Goal: Communication & Community: Ask a question

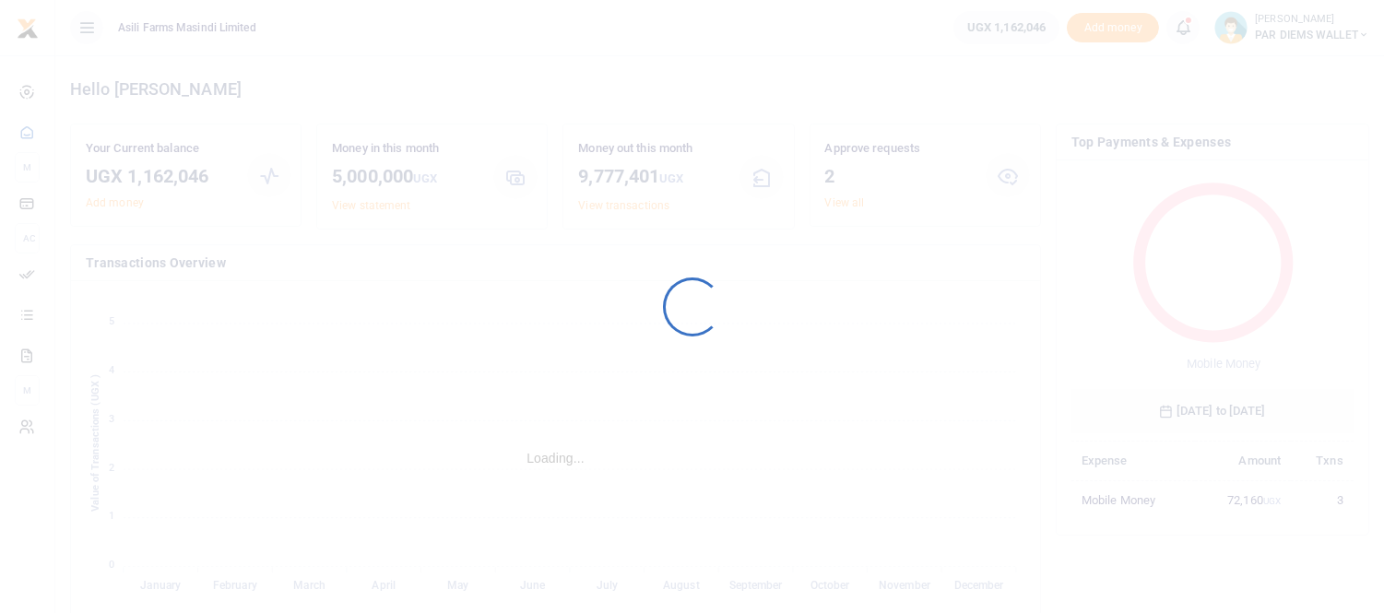
scroll to position [17, 15]
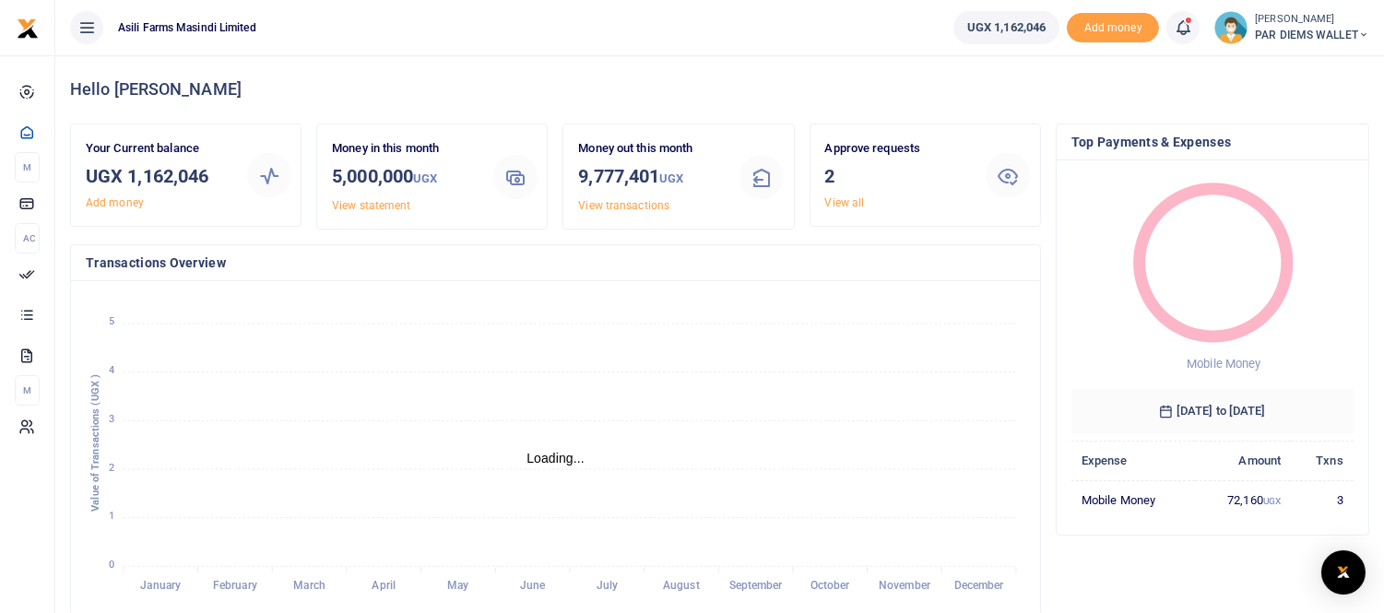
click at [1179, 24] on icon at bounding box center [1183, 28] width 18 height 20
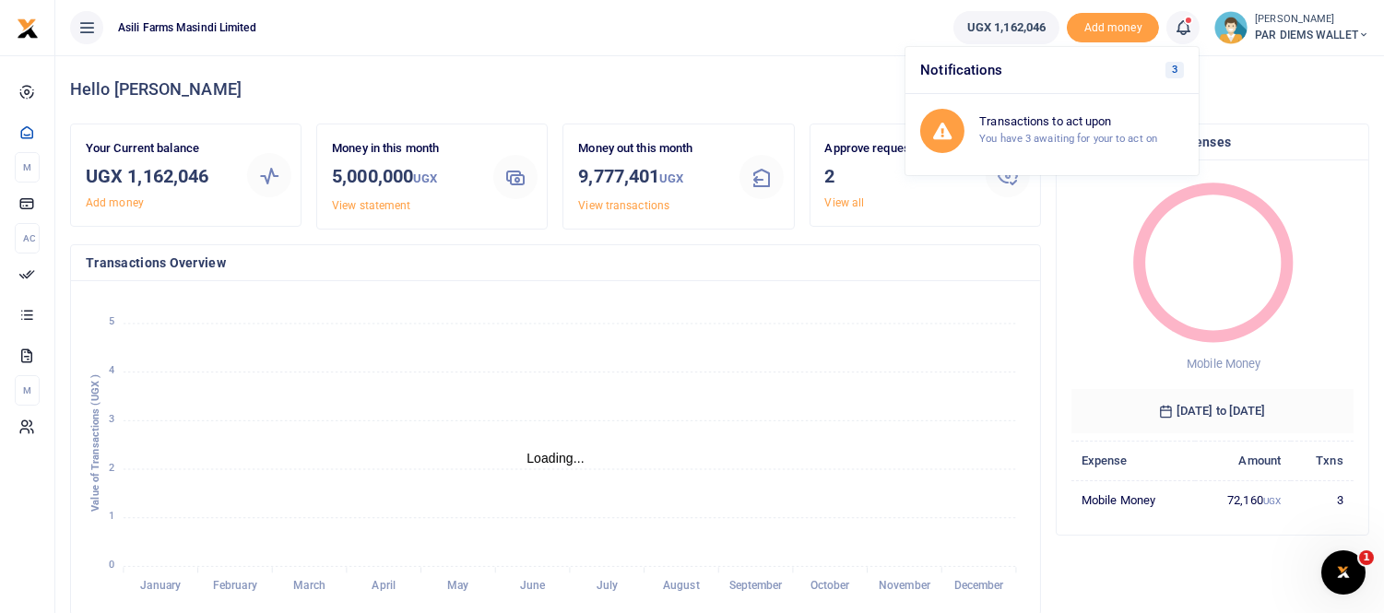
scroll to position [0, 0]
click at [1065, 122] on h6 "Transactions to act upon" at bounding box center [1081, 121] width 205 height 15
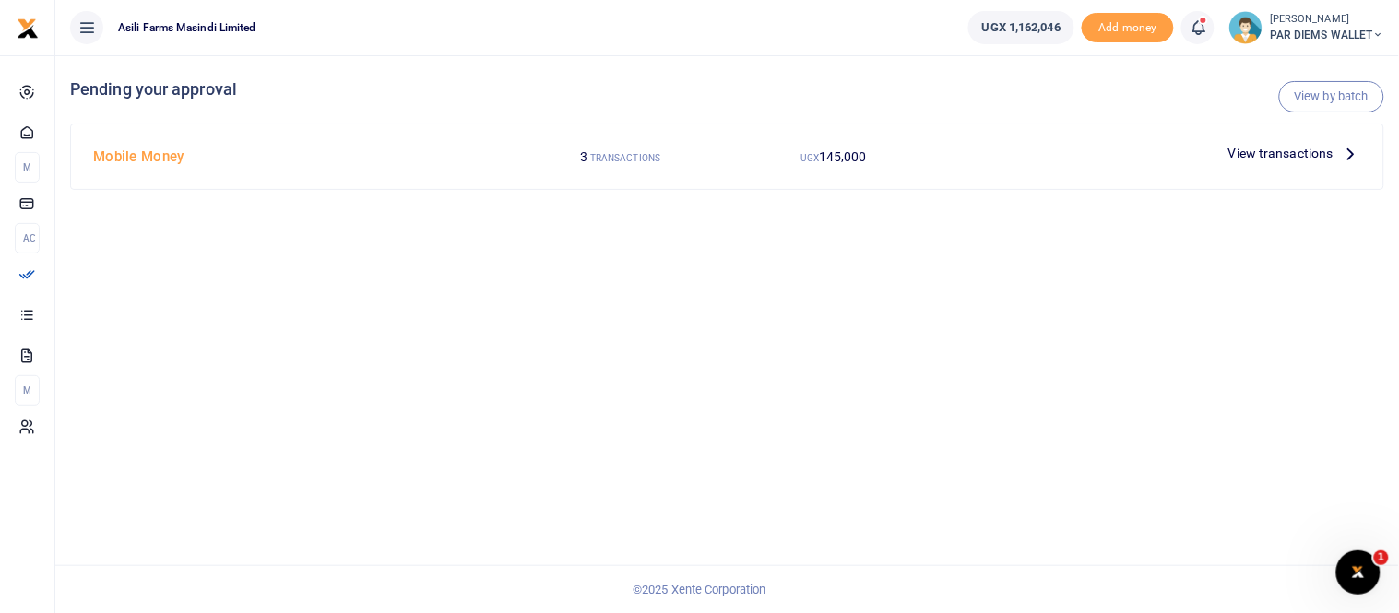
click at [1353, 153] on icon at bounding box center [1351, 153] width 20 height 20
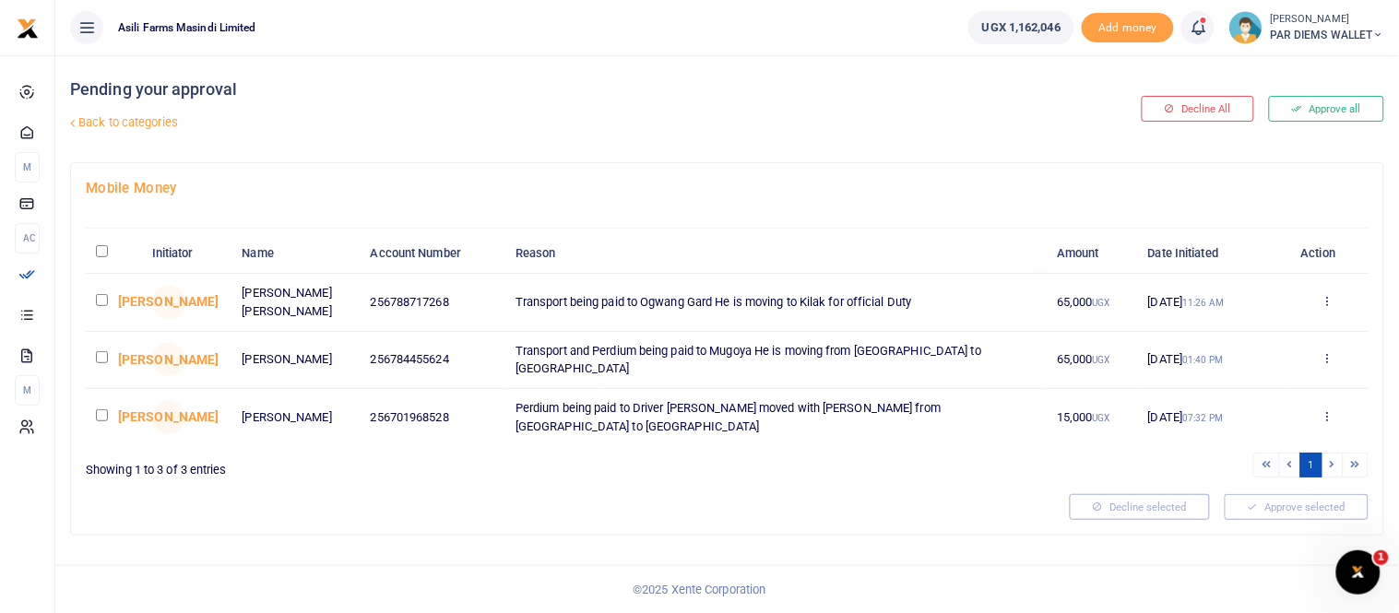
click at [98, 302] on input "checkbox" at bounding box center [102, 300] width 12 height 12
checkbox input "true"
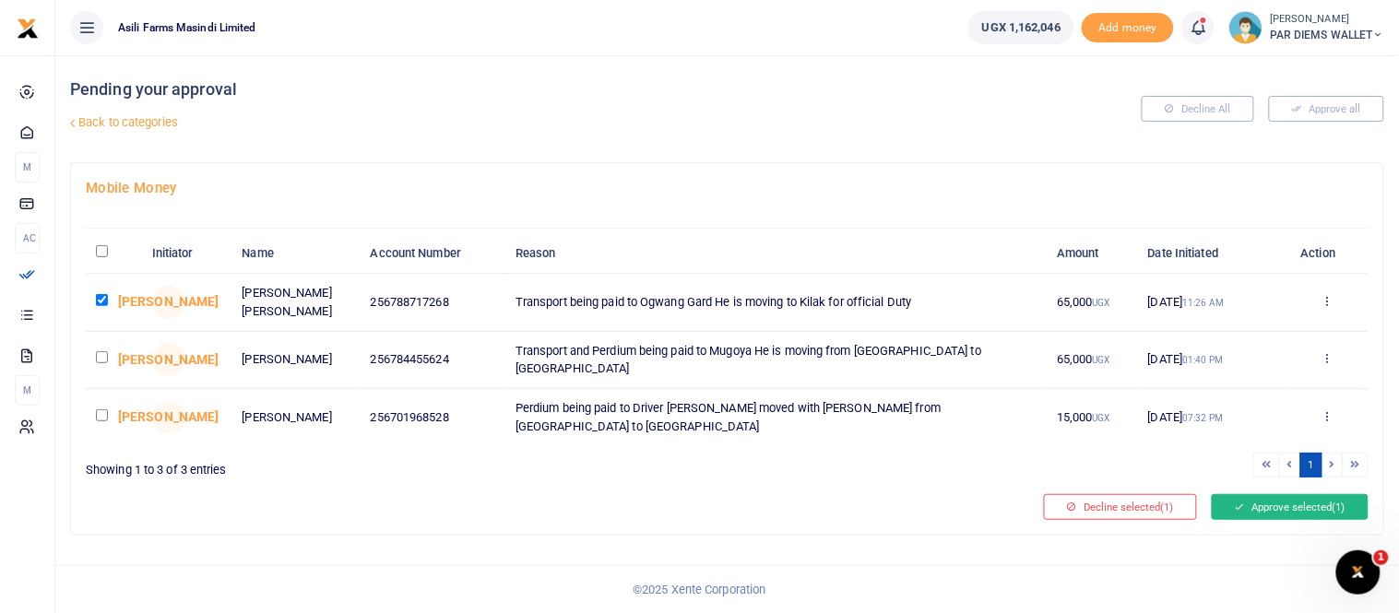
click at [1278, 501] on button "Approve selected (1)" at bounding box center [1290, 507] width 157 height 26
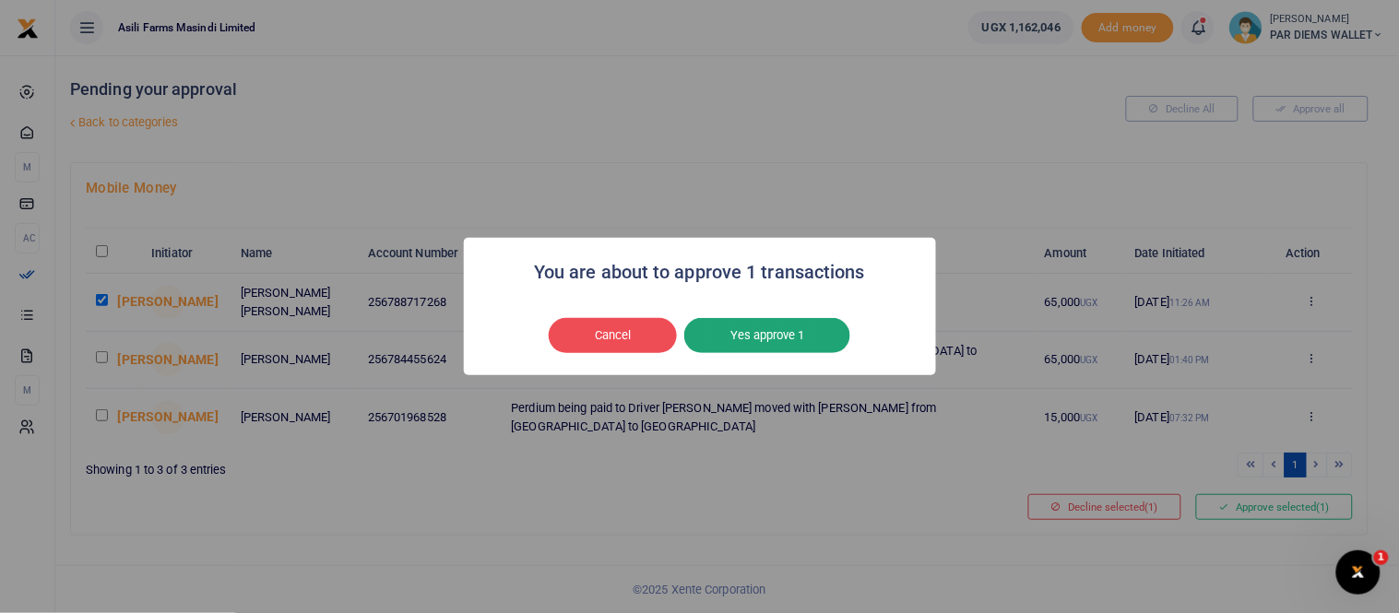
click at [789, 326] on button "Yes approve 1" at bounding box center [767, 335] width 166 height 35
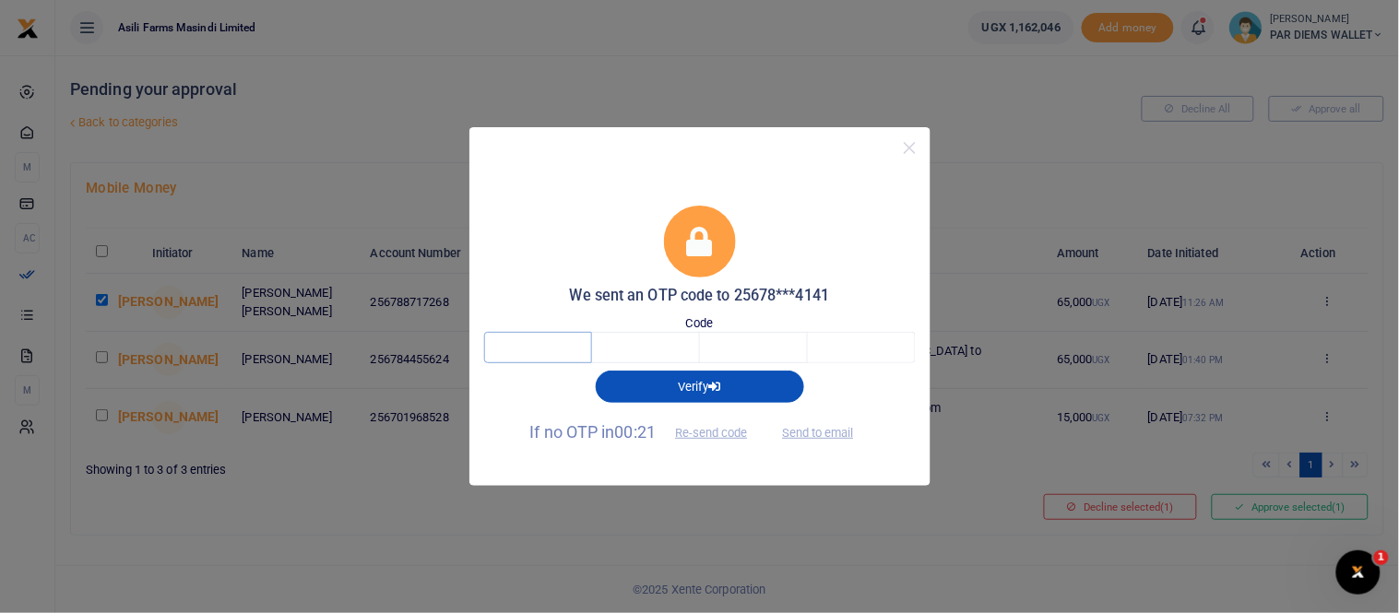
click at [553, 345] on input "text" at bounding box center [538, 347] width 108 height 31
type input "9"
type input "2"
type input "7"
type input "0"
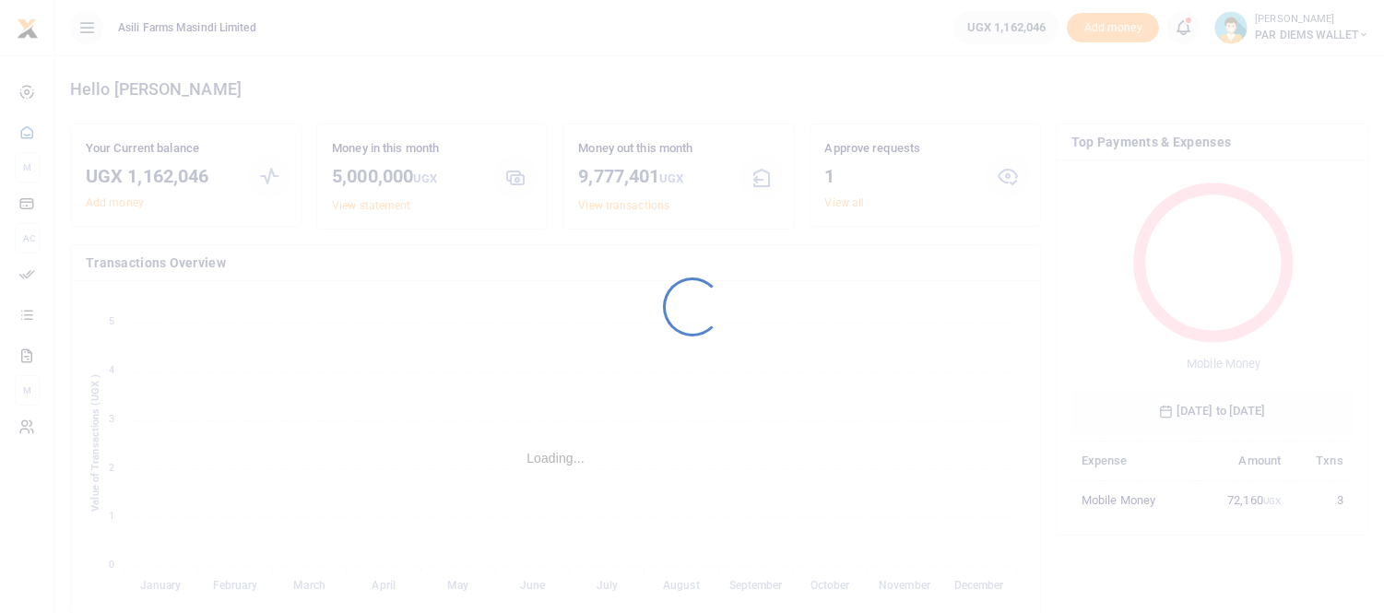
scroll to position [17, 15]
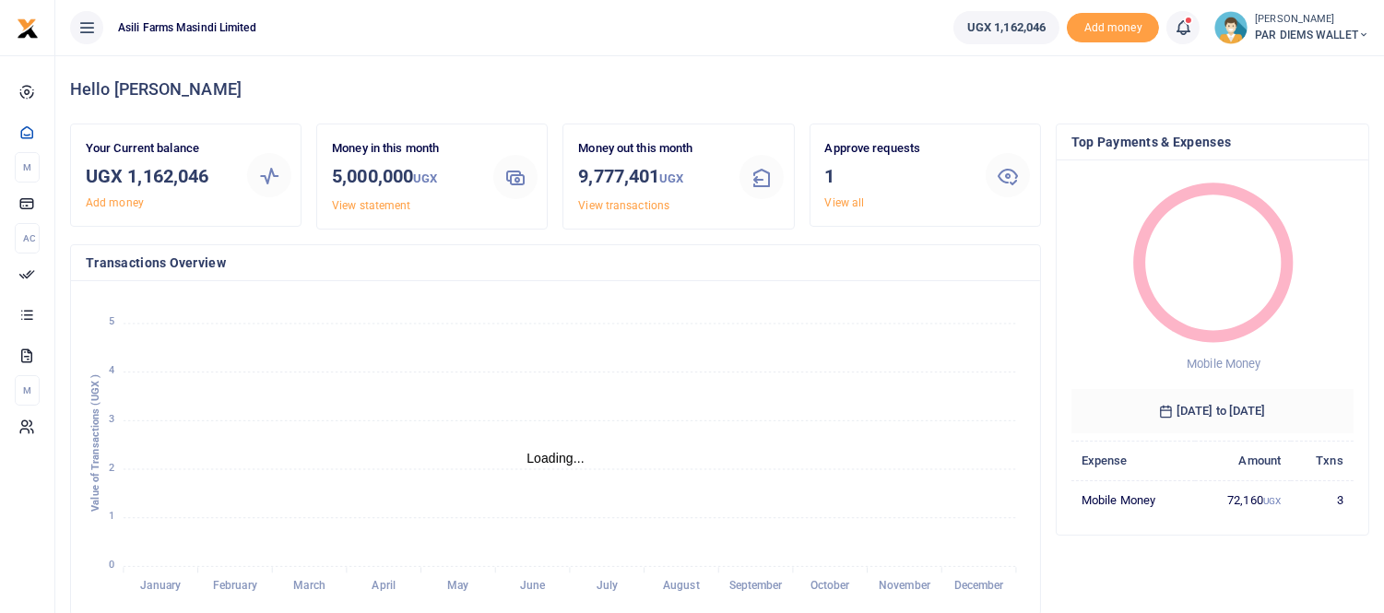
click at [1185, 26] on icon at bounding box center [1183, 28] width 18 height 20
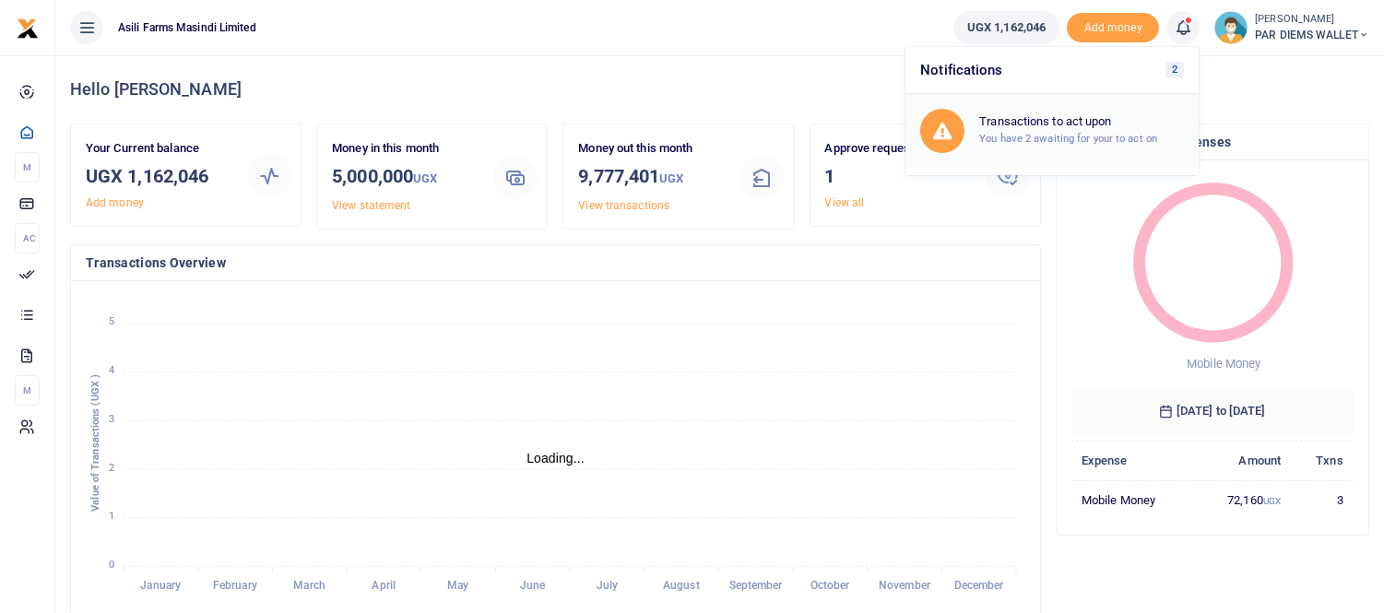
click at [1072, 116] on h6 "Transactions to act upon" at bounding box center [1081, 121] width 205 height 15
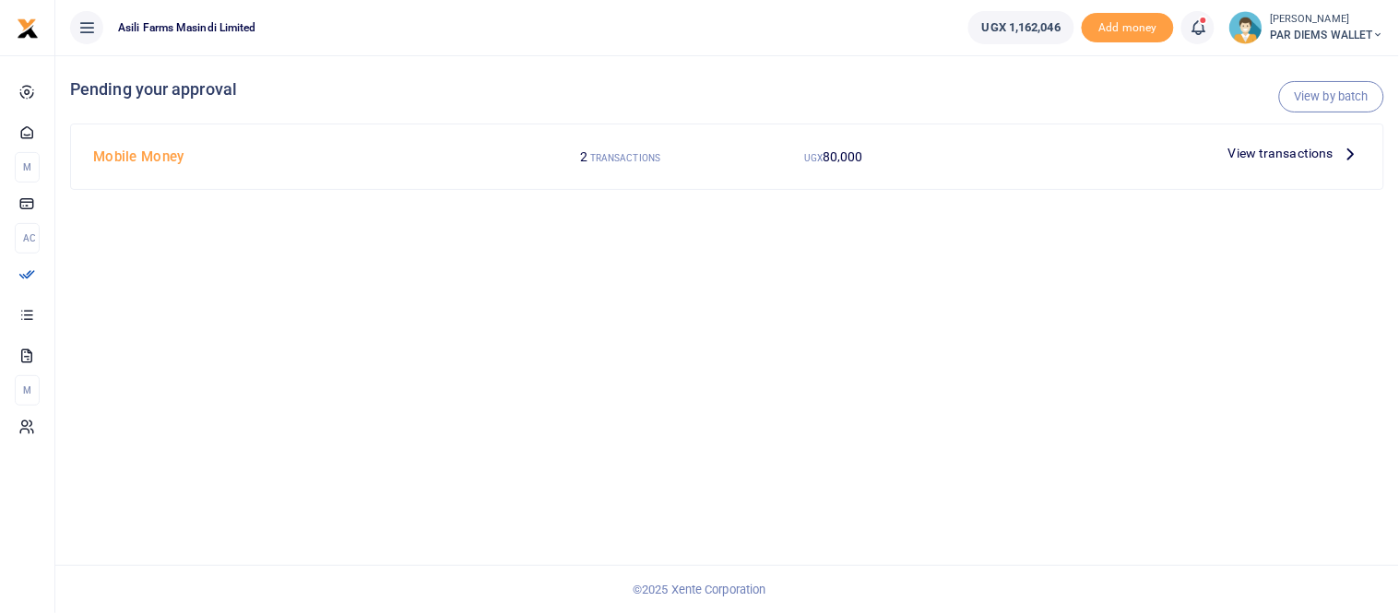
click at [1321, 154] on span "View transactions" at bounding box center [1280, 153] width 105 height 20
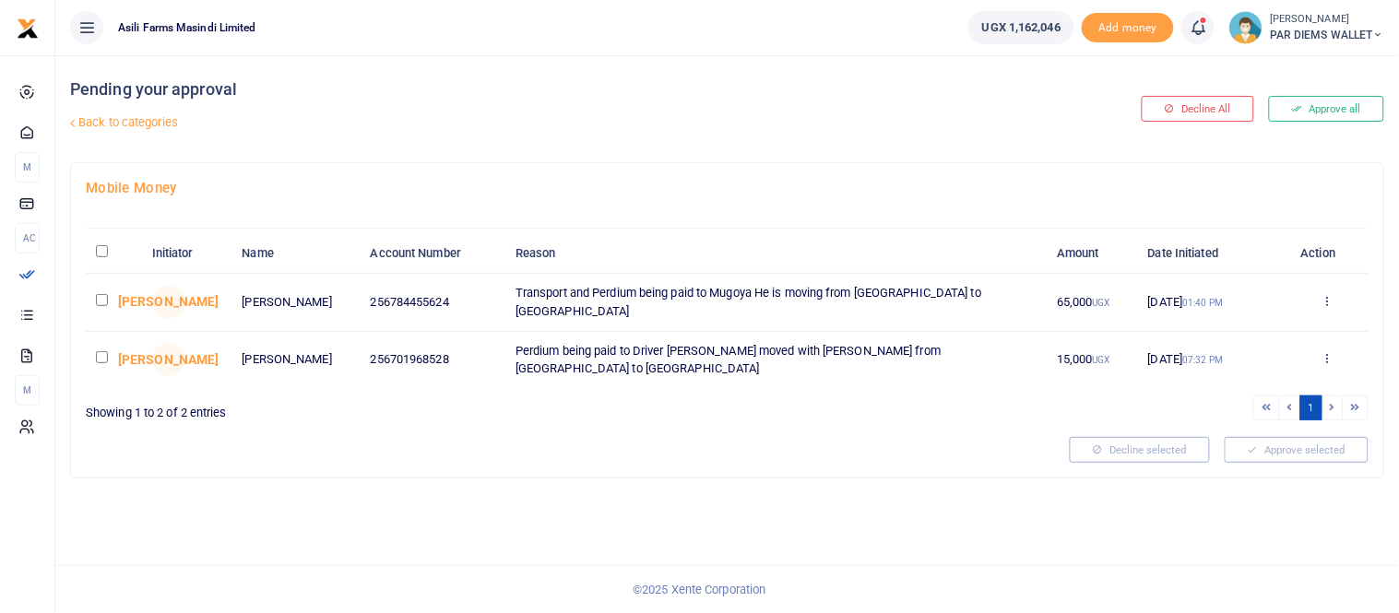
click at [97, 298] on input "checkbox" at bounding box center [102, 300] width 12 height 12
checkbox input "true"
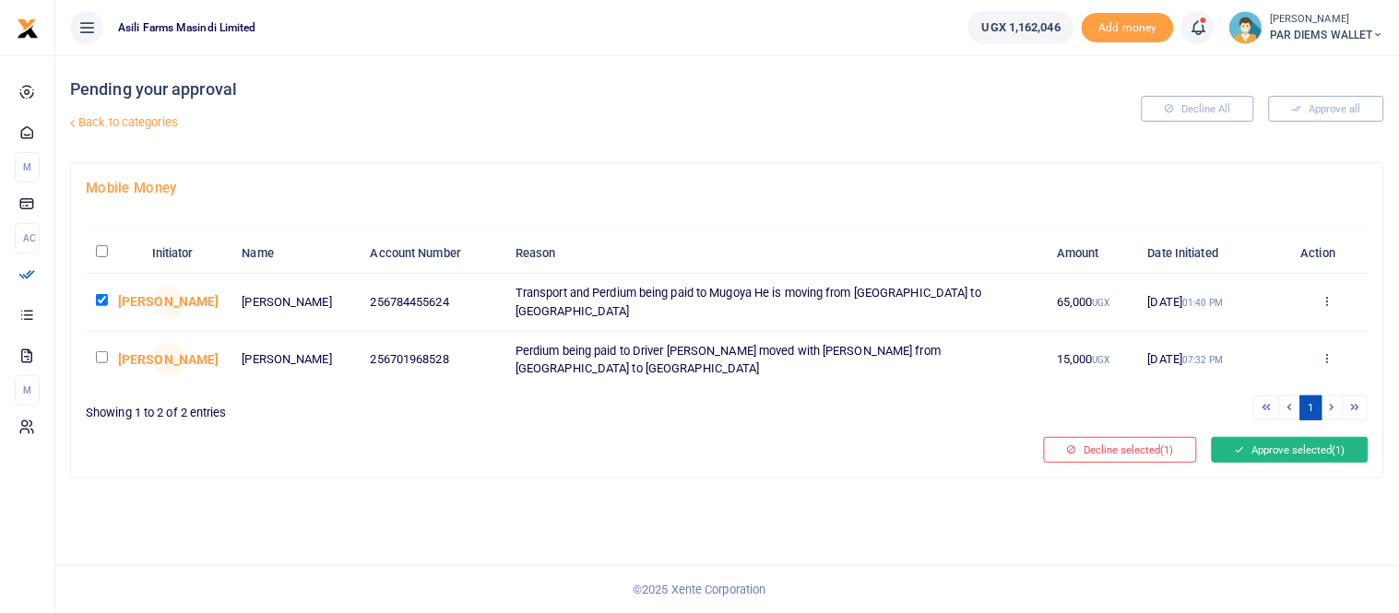
click at [1303, 448] on button "Approve selected (1)" at bounding box center [1290, 450] width 157 height 26
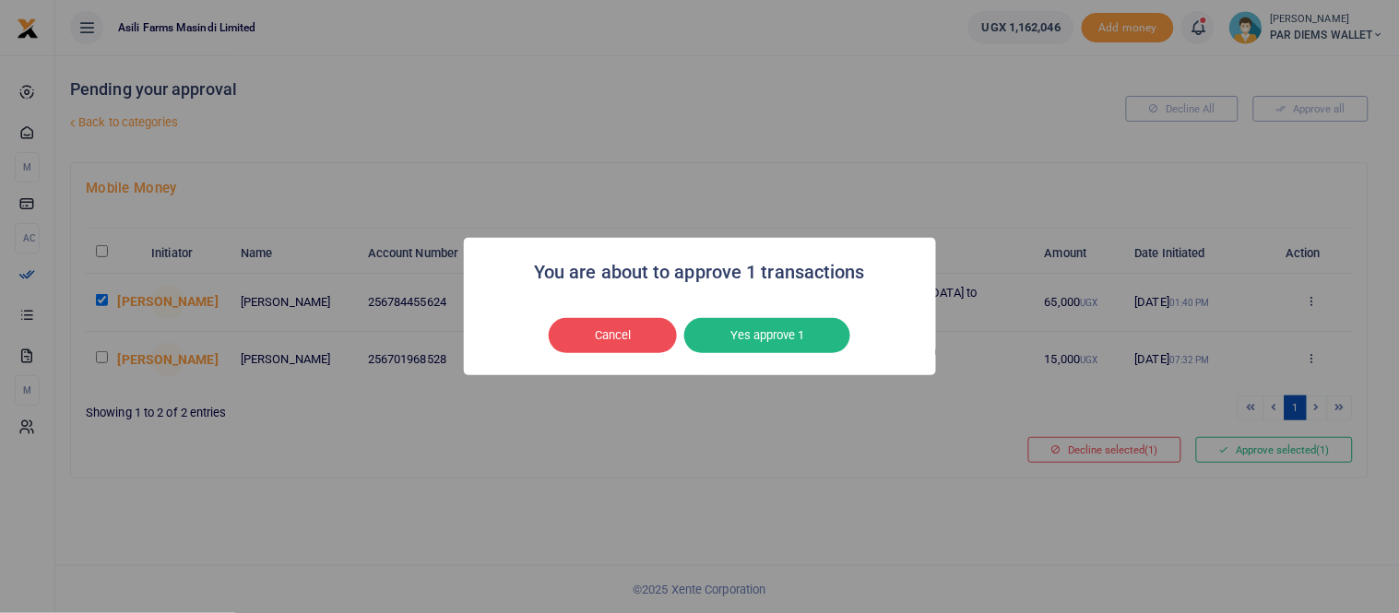
click at [805, 346] on button "Yes approve 1" at bounding box center [767, 335] width 166 height 35
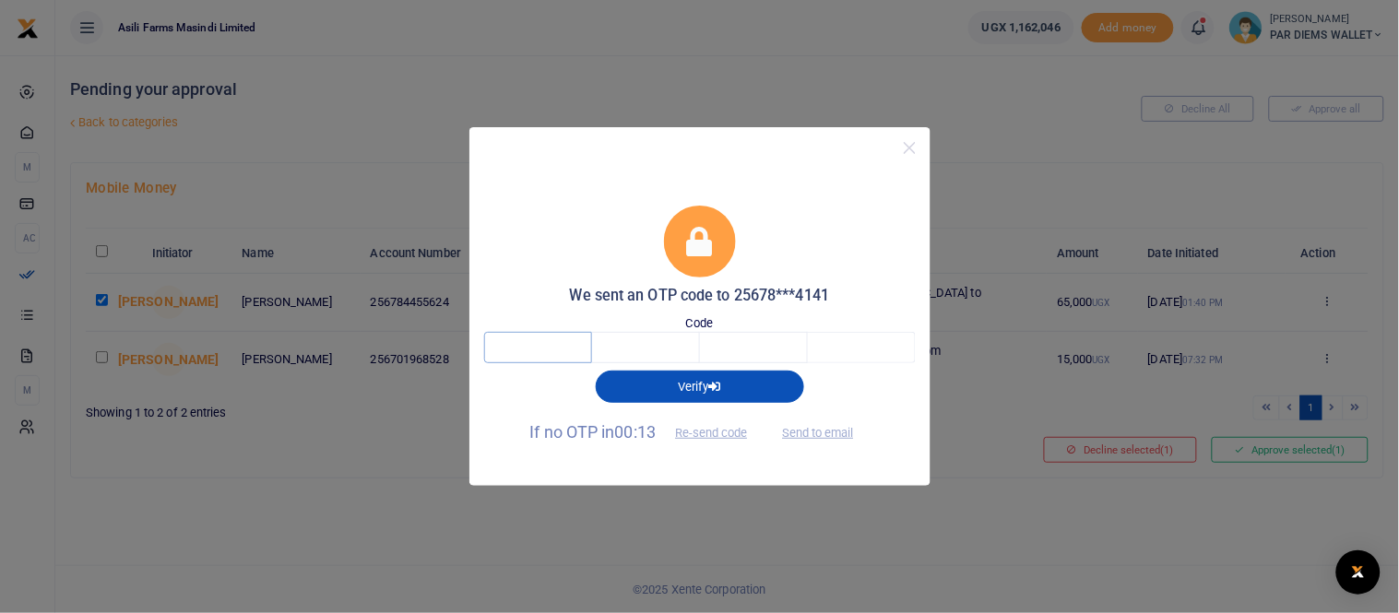
click at [568, 345] on input "text" at bounding box center [538, 347] width 108 height 31
type input "9"
type input "1"
type input "2"
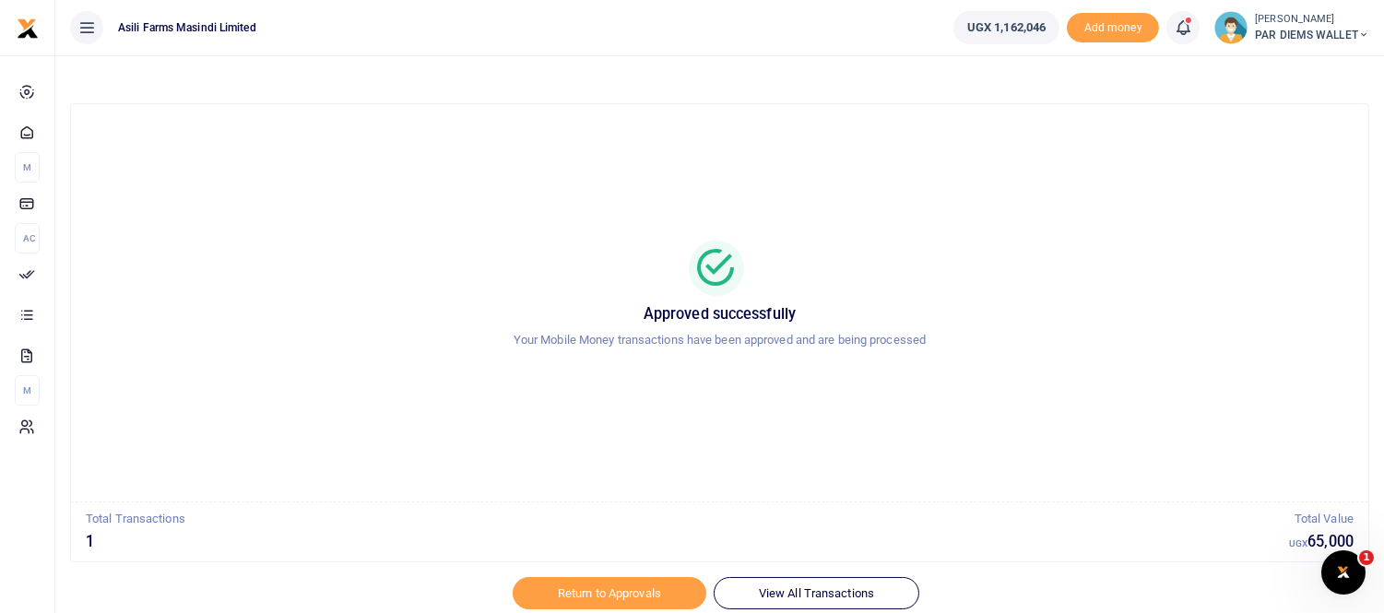
click at [1180, 35] on icon at bounding box center [1183, 28] width 18 height 20
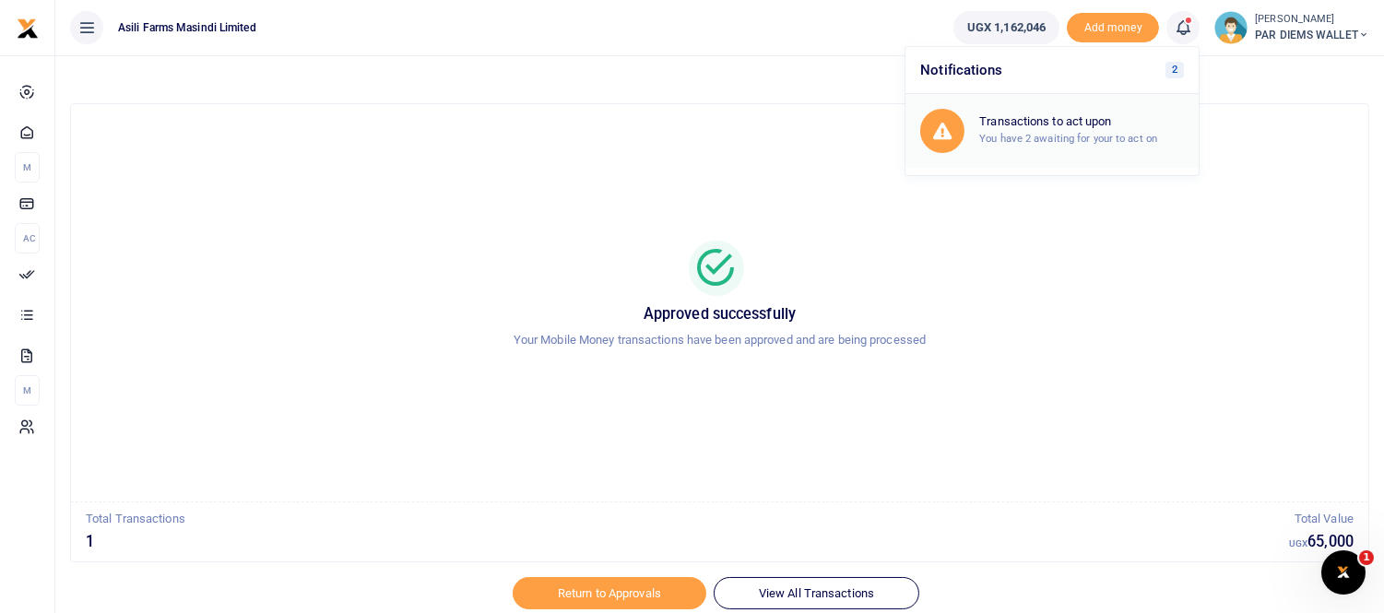
click at [1111, 118] on h6 "Transactions to act upon" at bounding box center [1081, 121] width 205 height 15
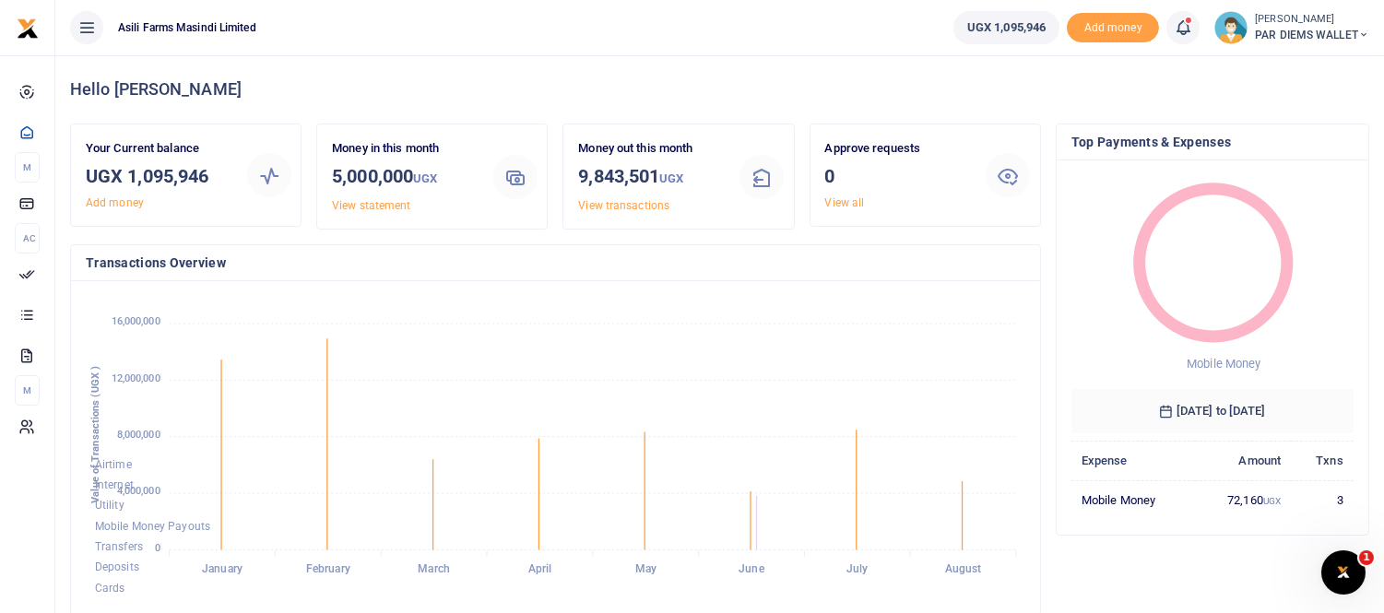
click at [1178, 29] on icon at bounding box center [1183, 28] width 18 height 20
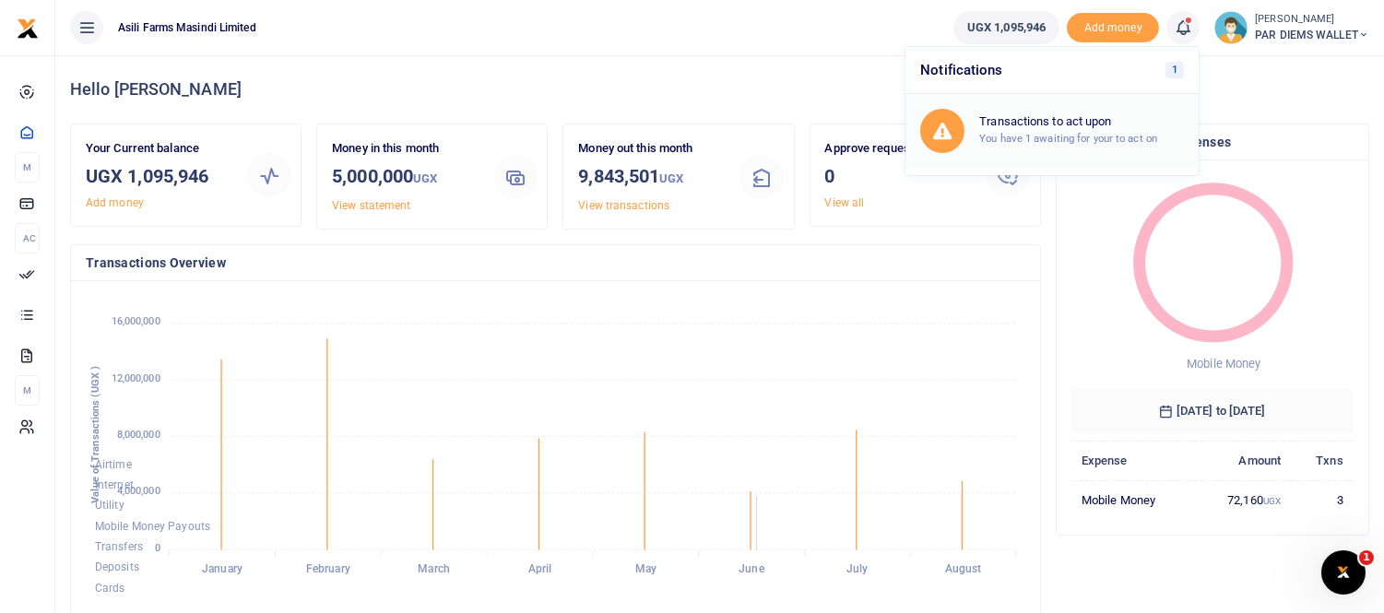
click at [1029, 123] on h6 "Transactions to act upon" at bounding box center [1081, 121] width 205 height 15
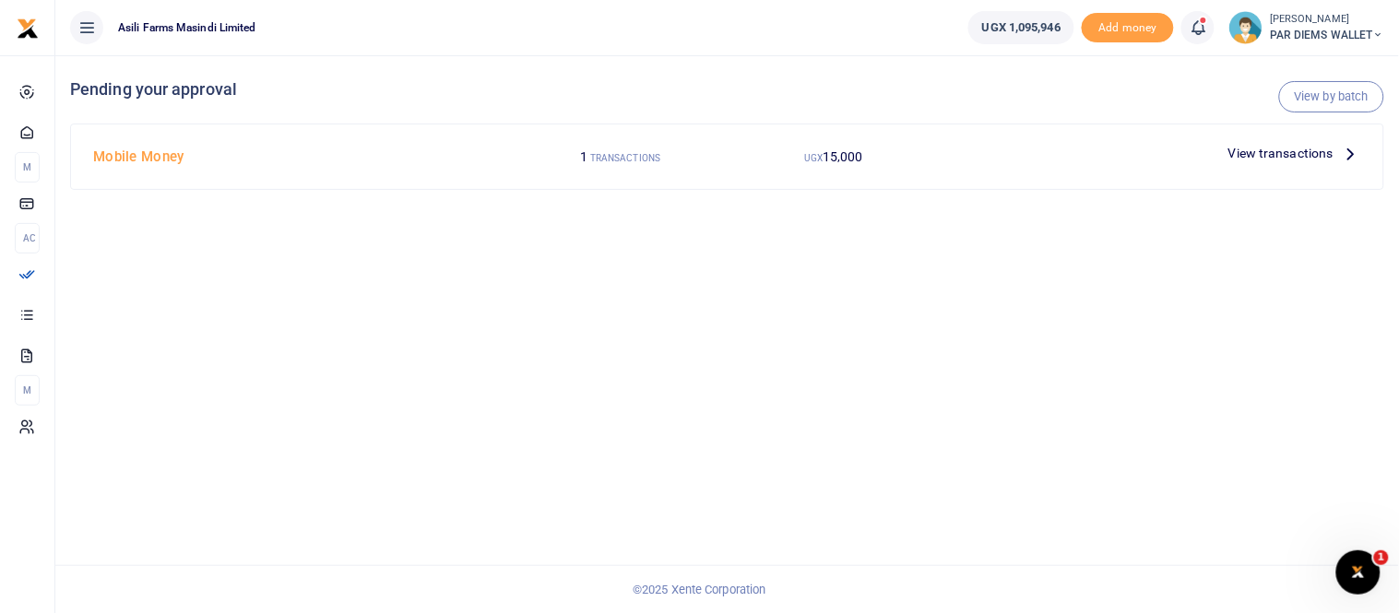
click at [1274, 157] on span "View transactions" at bounding box center [1280, 153] width 105 height 20
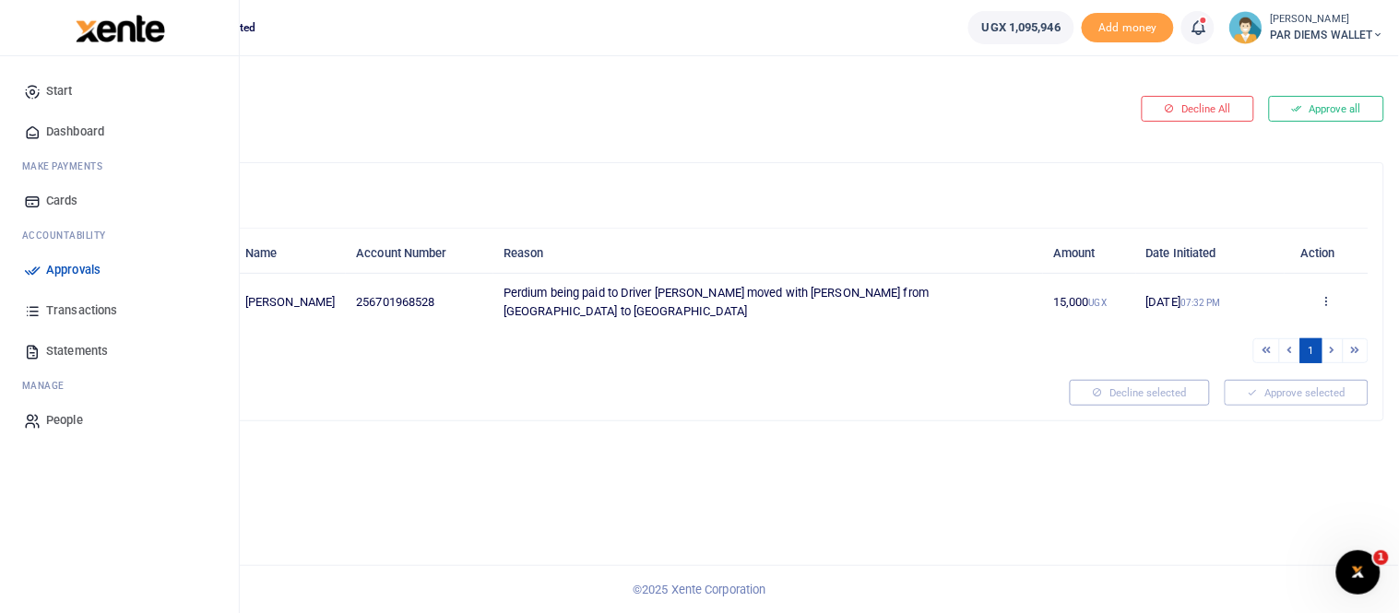
click at [96, 312] on span "Transactions" at bounding box center [81, 311] width 71 height 18
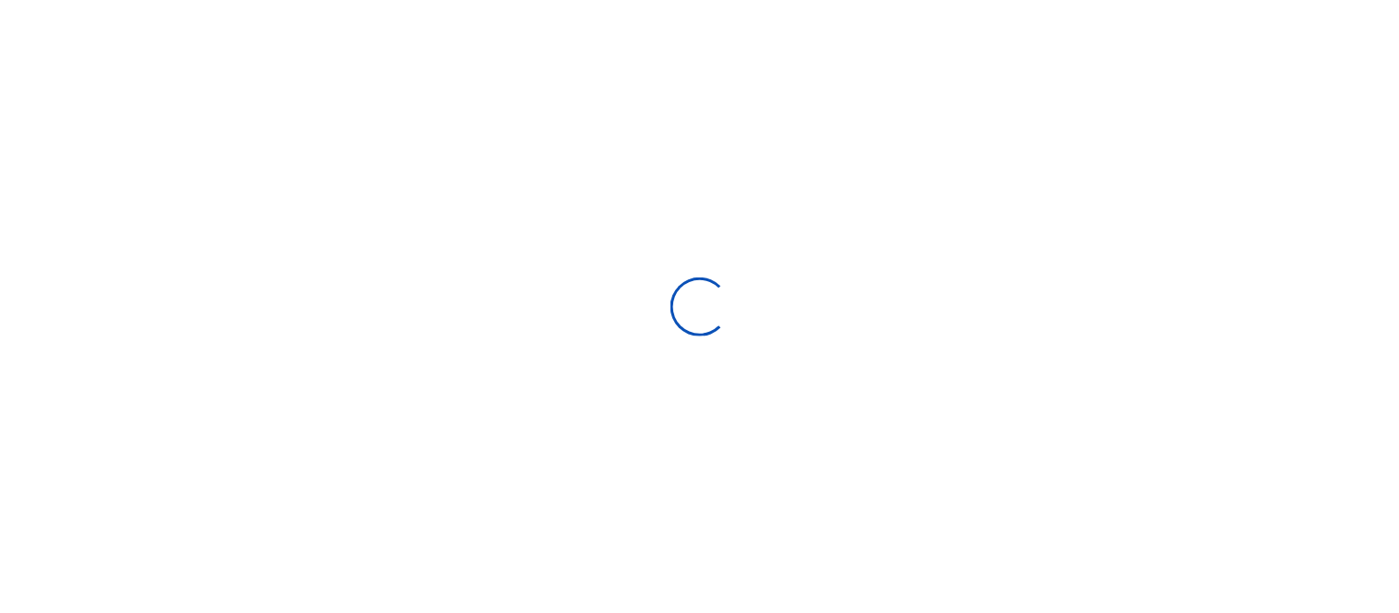
select select
type input "[DATE] - [DATE]"
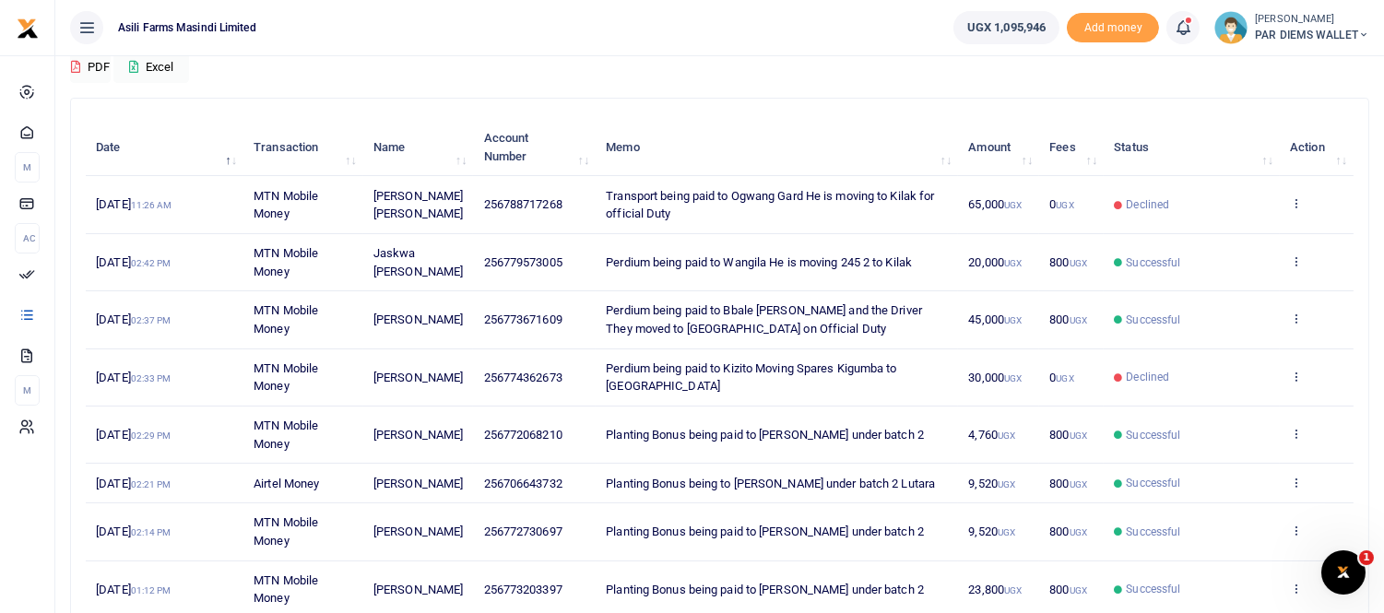
scroll to position [205, 0]
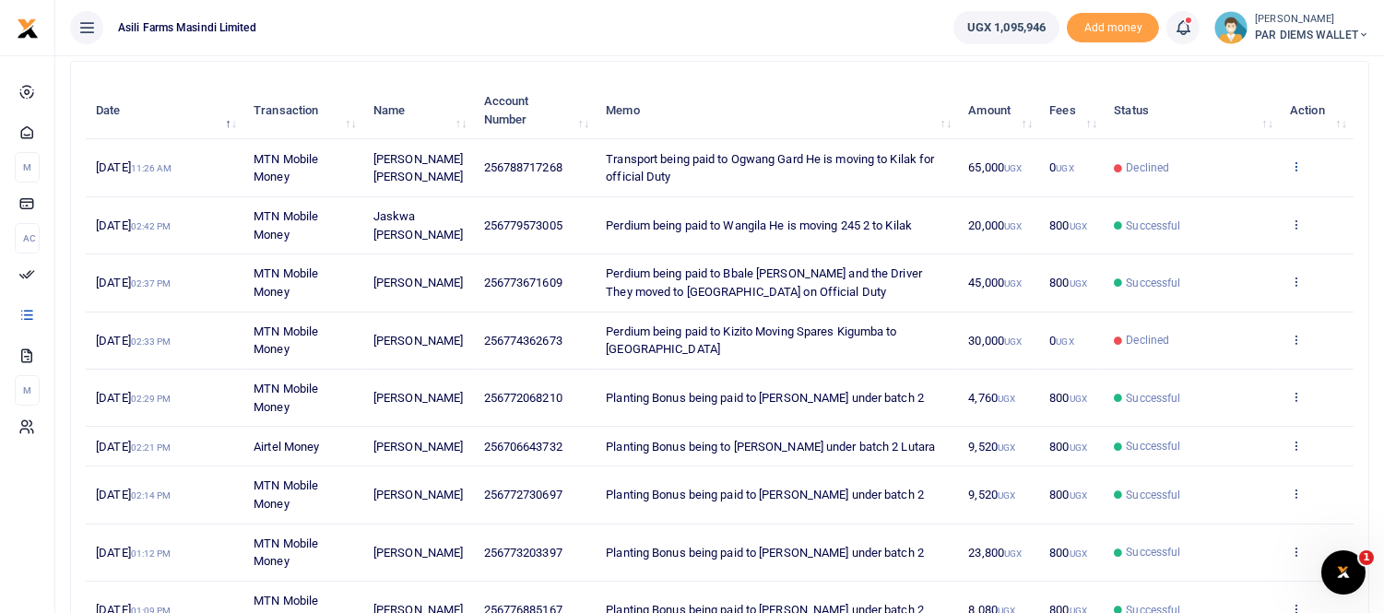
click at [1297, 163] on icon at bounding box center [1296, 166] width 12 height 13
click at [1223, 237] on link "Send again" at bounding box center [1229, 239] width 146 height 26
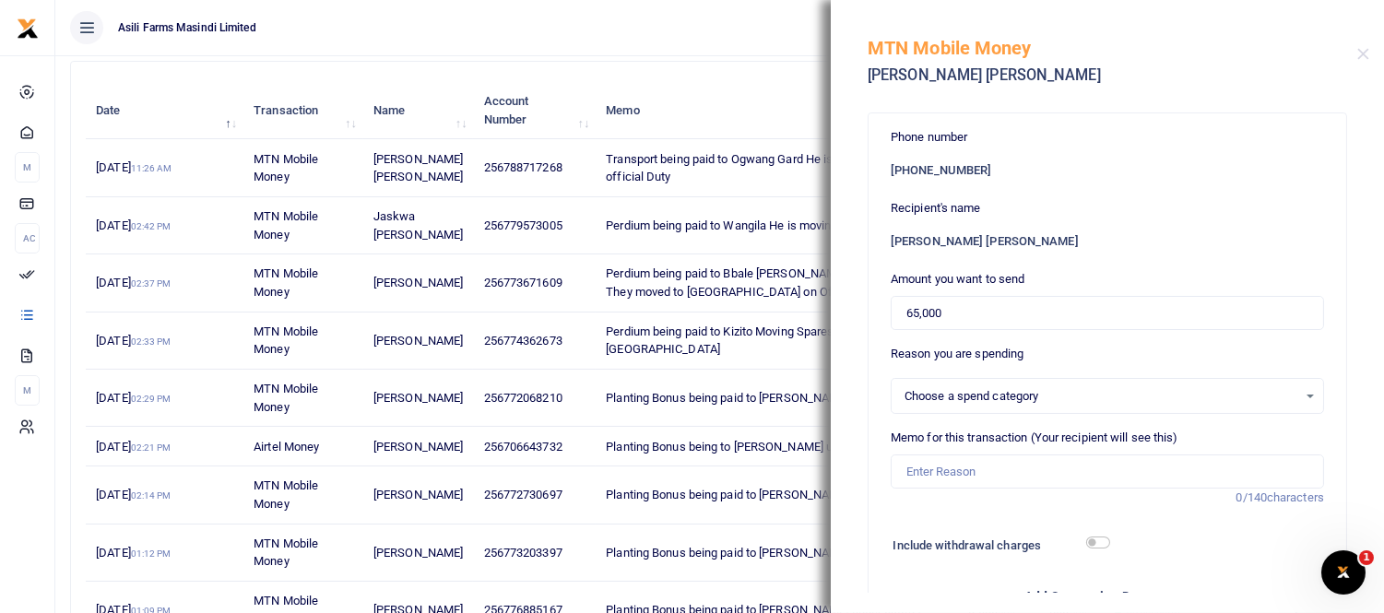
select select
click at [1376, 49] on div "MTN Mobile Money [PERSON_NAME] [PERSON_NAME]" at bounding box center [1107, 51] width 553 height 102
click at [1356, 55] on h5 "MTN Mobile Money" at bounding box center [1113, 48] width 490 height 22
click at [1328, 573] on icon "Open Intercom Messenger" at bounding box center [1343, 572] width 30 height 30
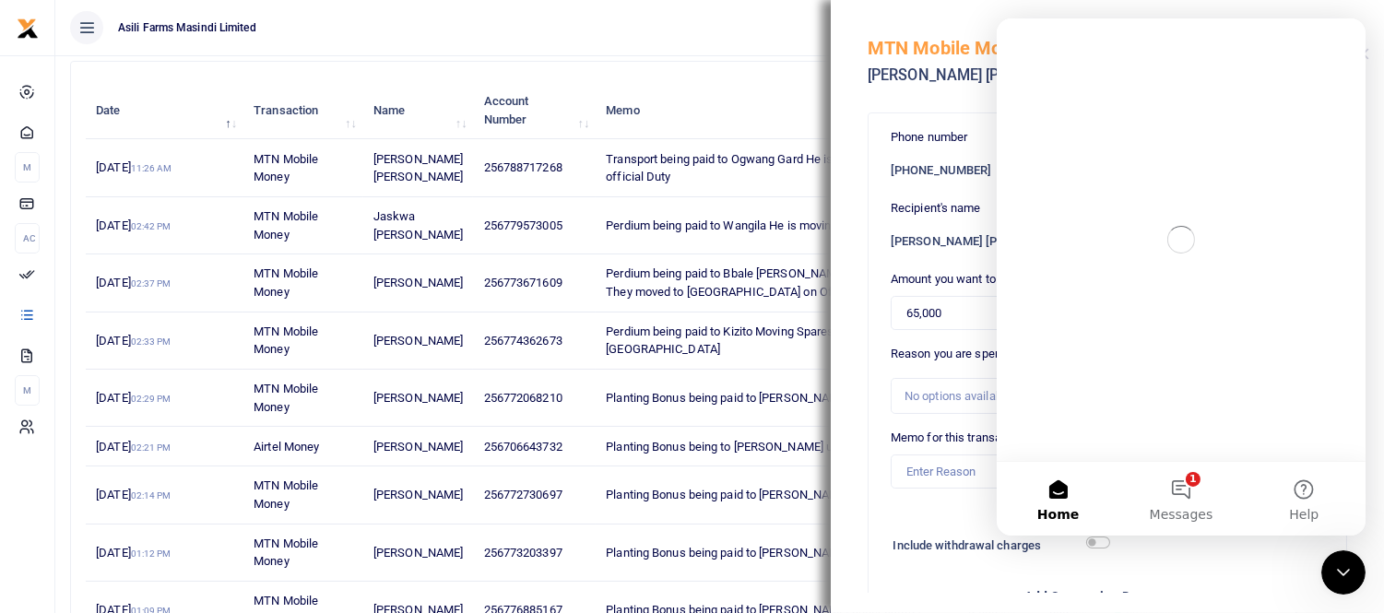
scroll to position [0, 0]
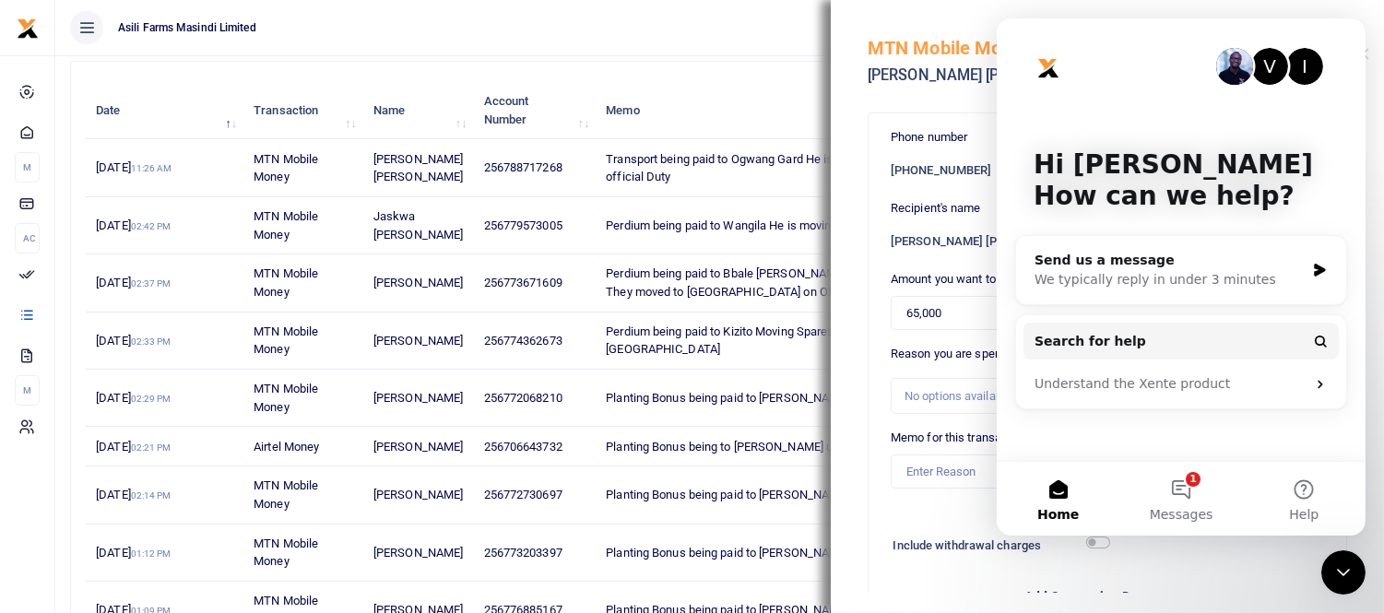
click at [648, 38] on ul "Asili Farms Masindi Limited" at bounding box center [496, 27] width 883 height 55
click at [881, 522] on div "Phone number +256 788717268 Recipient's name Gard Ogwang Amount you want to sen…" at bounding box center [1108, 552] width 478 height 878
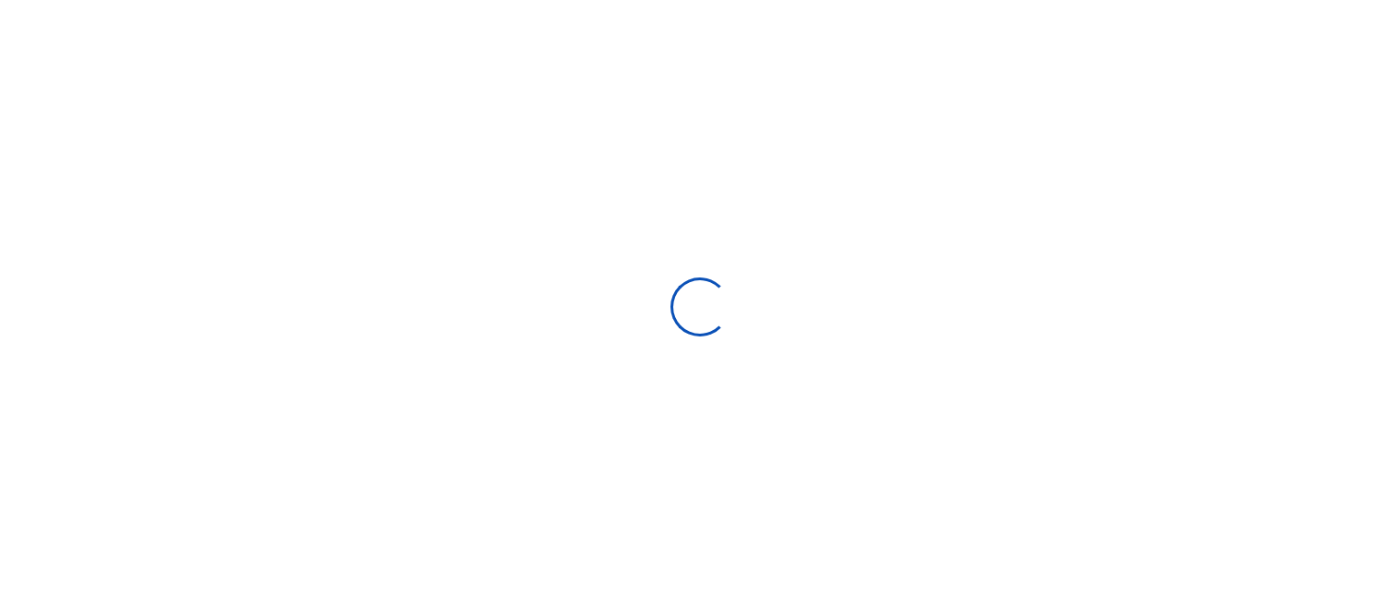
select select
type input "[DATE] - [DATE]"
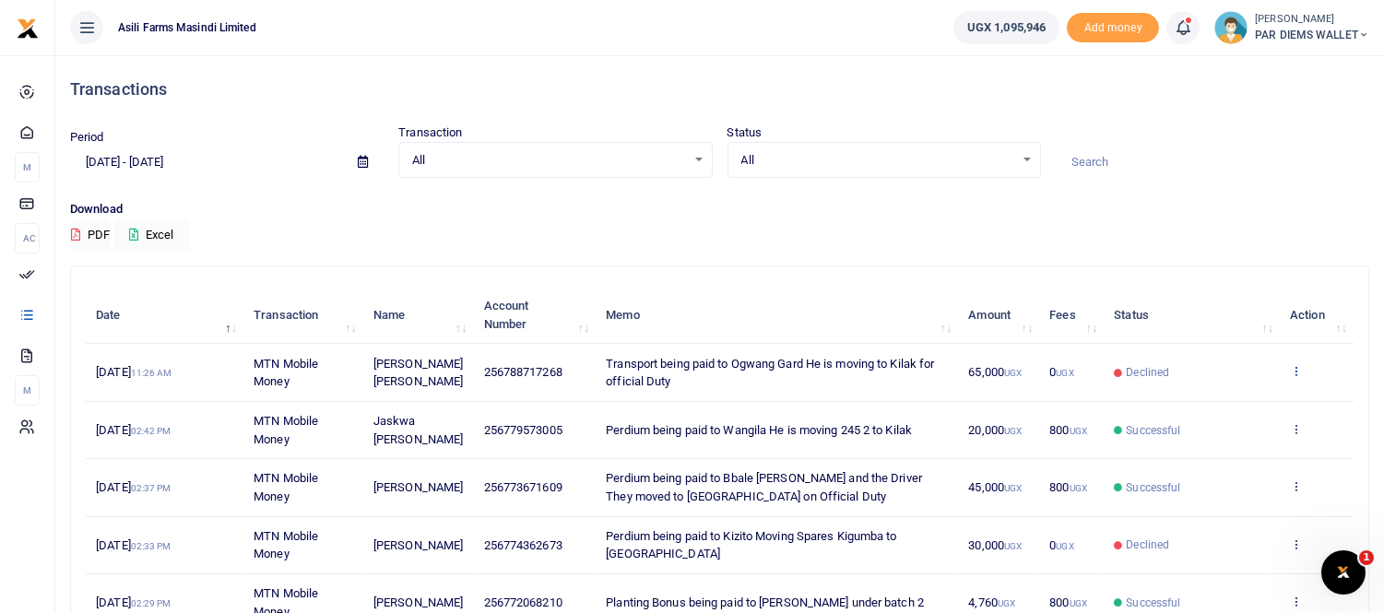
click at [1298, 371] on icon at bounding box center [1296, 370] width 12 height 13
click at [1240, 443] on link "Send again" at bounding box center [1229, 444] width 146 height 26
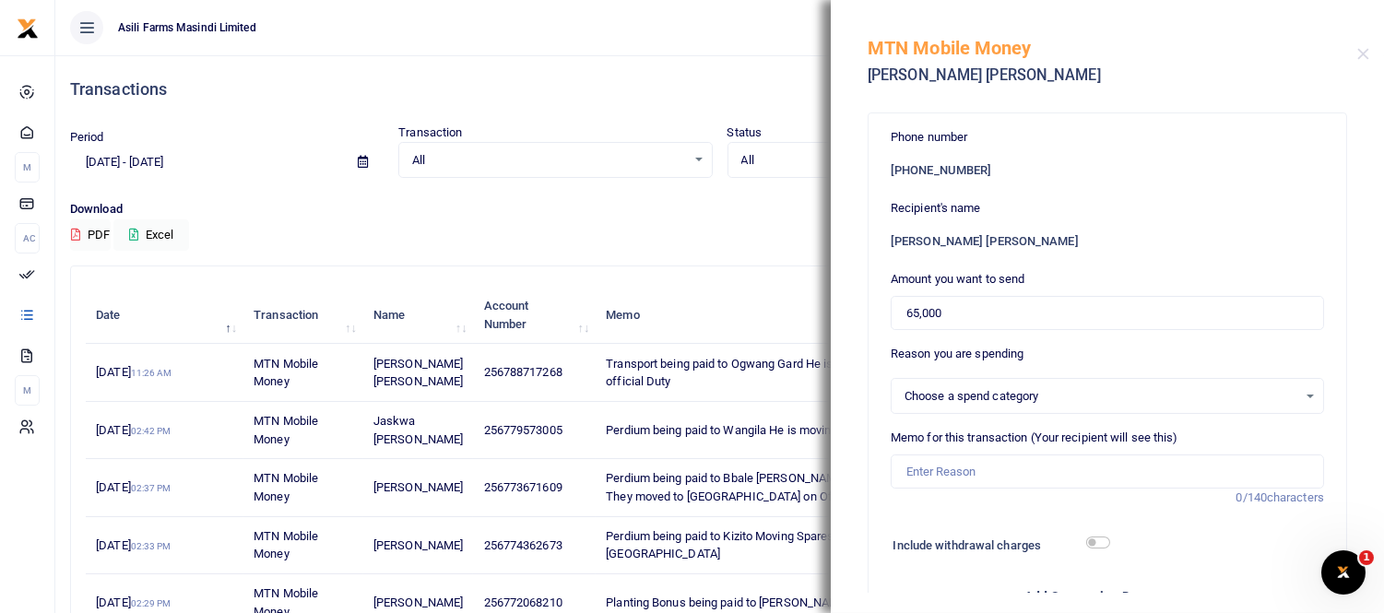
select select
click at [926, 395] on div "No options available." at bounding box center [1101, 396] width 393 height 18
click at [1298, 399] on div "No options available." at bounding box center [1108, 396] width 432 height 20
click at [1295, 395] on div "No options available." at bounding box center [1108, 396] width 432 height 20
click at [991, 467] on input "Memo for this transaction (Your recipient will see this)" at bounding box center [1107, 472] width 433 height 35
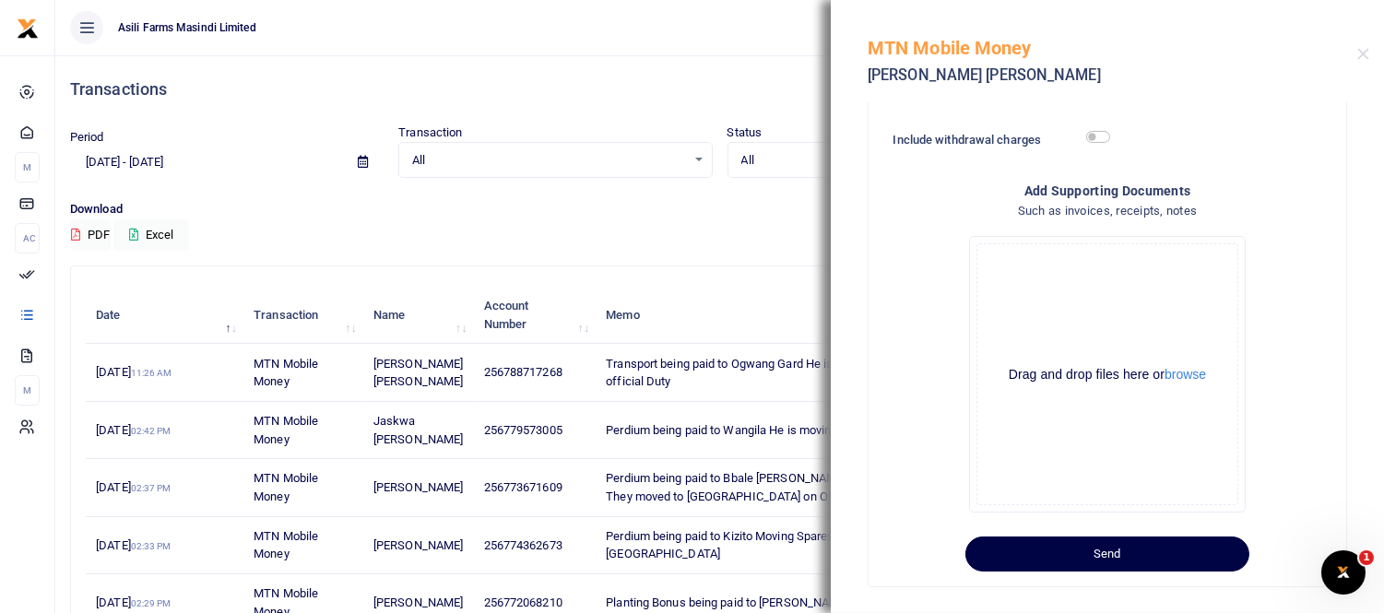
scroll to position [409, 0]
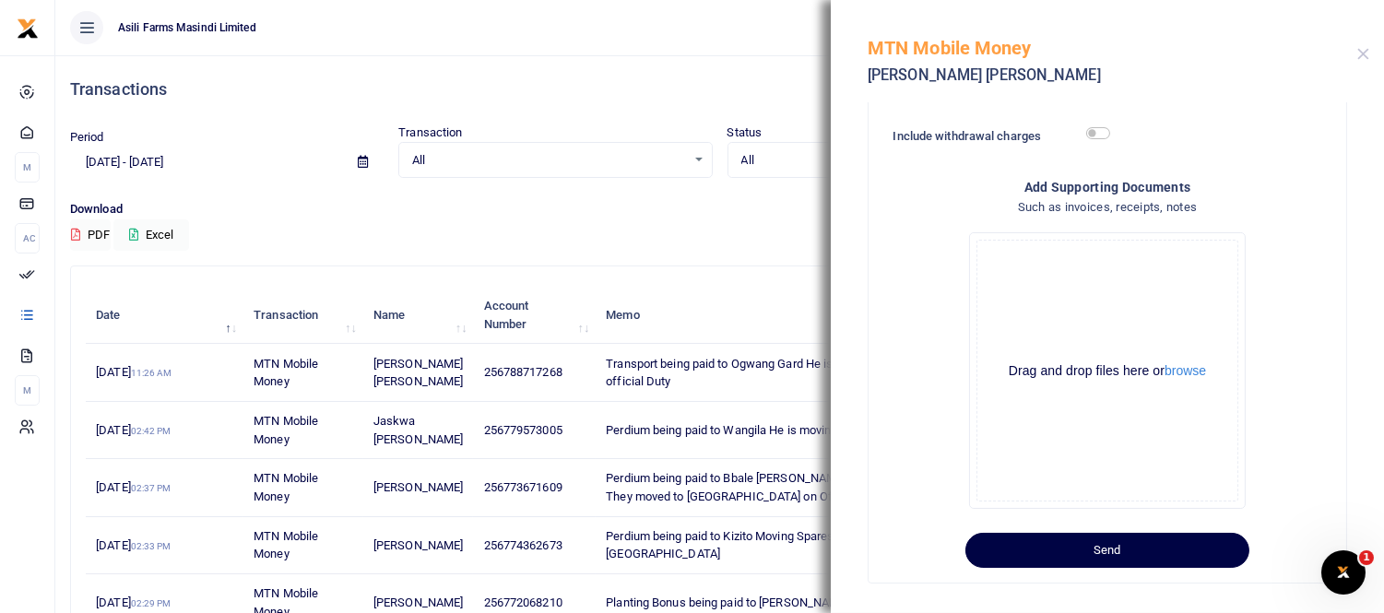
type input "Transportation to his working station"
click at [1362, 51] on button "Close" at bounding box center [1363, 54] width 12 height 12
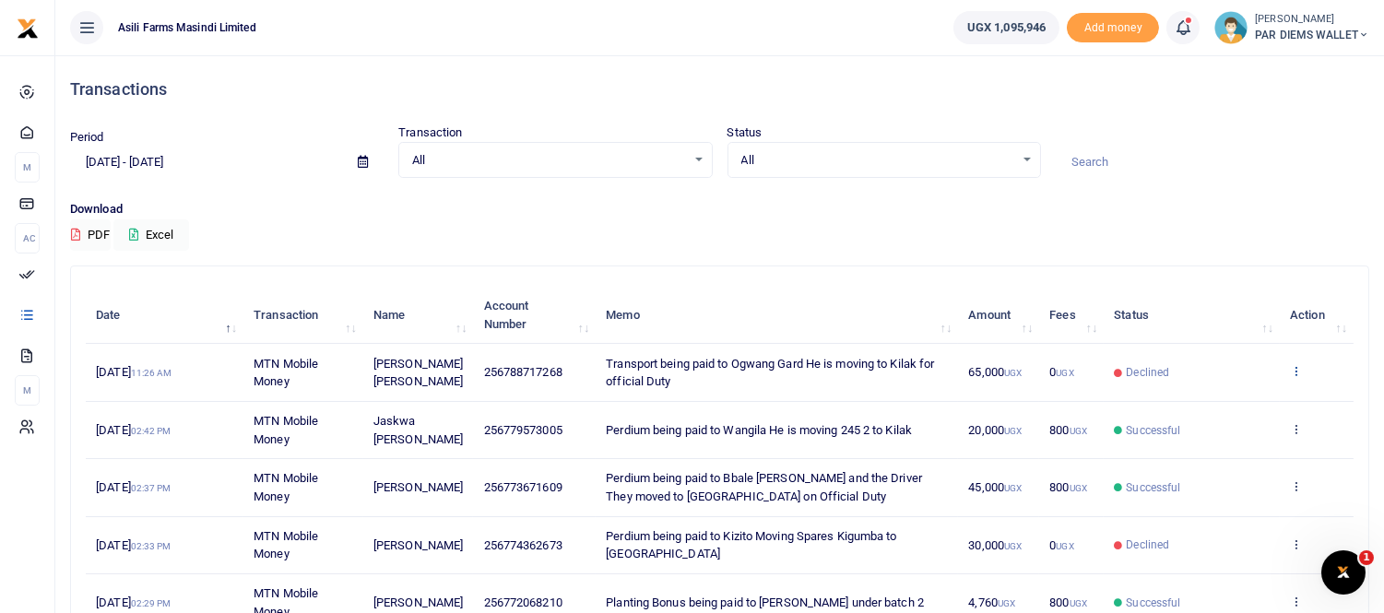
click at [1298, 374] on icon at bounding box center [1296, 370] width 12 height 13
click at [1176, 185] on div "Period [DATE] - [DATE] Transaction All Select an option... All Airtime Internet…" at bounding box center [720, 162] width 1314 height 77
click at [1300, 371] on icon at bounding box center [1296, 370] width 12 height 13
click at [1236, 440] on link "Send again" at bounding box center [1229, 444] width 146 height 26
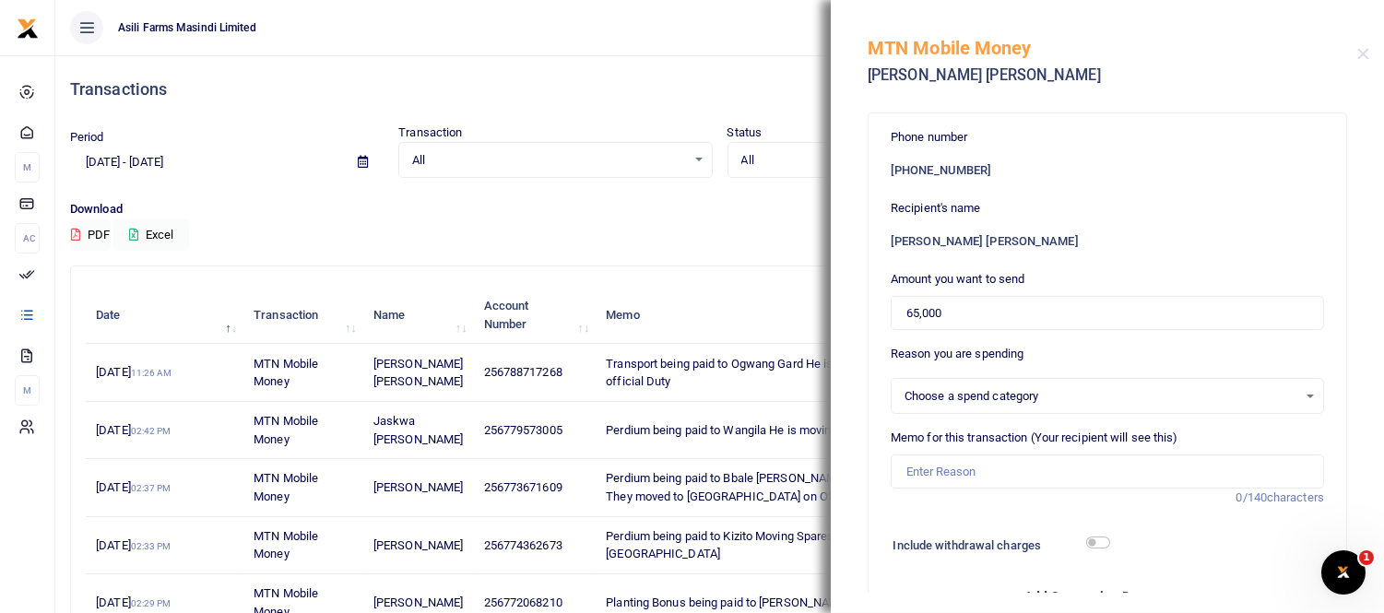
select select
click at [1362, 53] on button "Close" at bounding box center [1363, 54] width 12 height 12
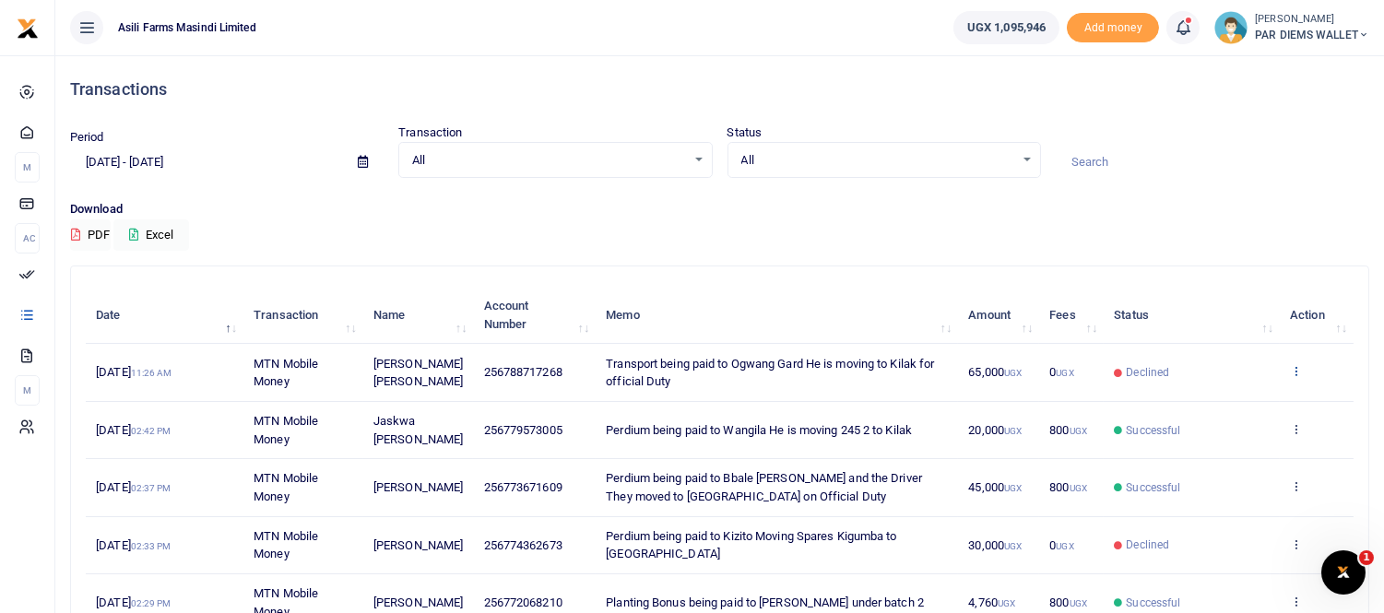
click at [1291, 369] on icon at bounding box center [1296, 370] width 12 height 13
click at [1239, 398] on link "View details" at bounding box center [1229, 402] width 146 height 26
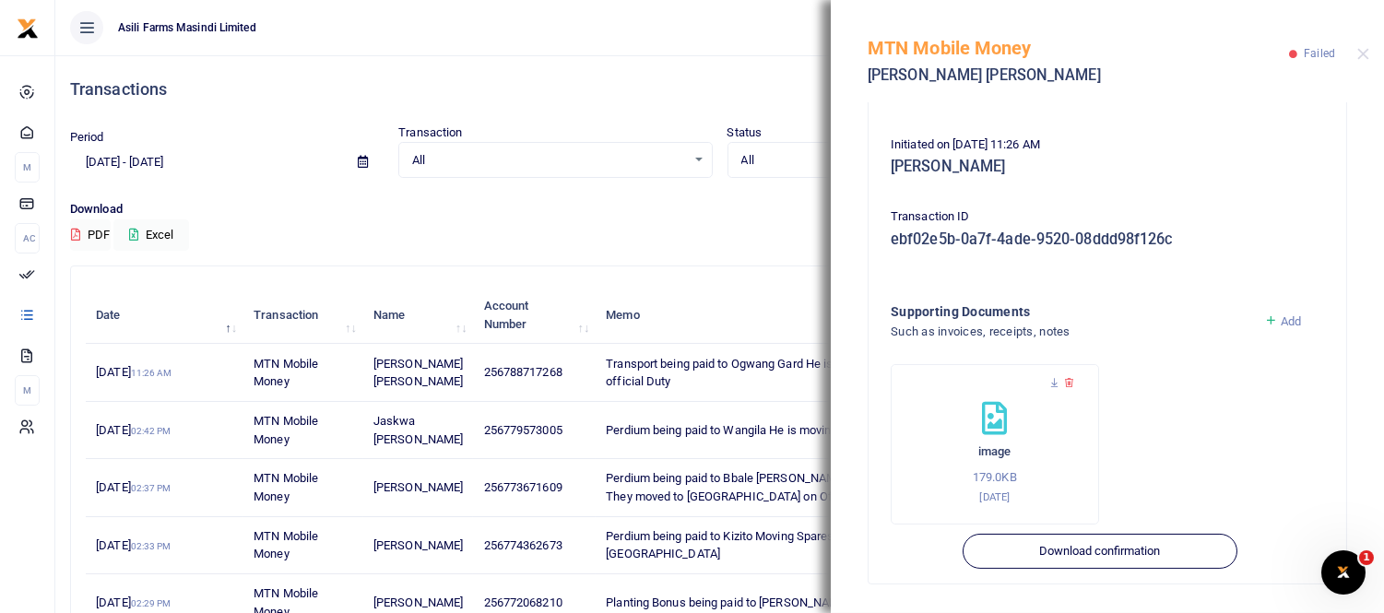
scroll to position [102, 0]
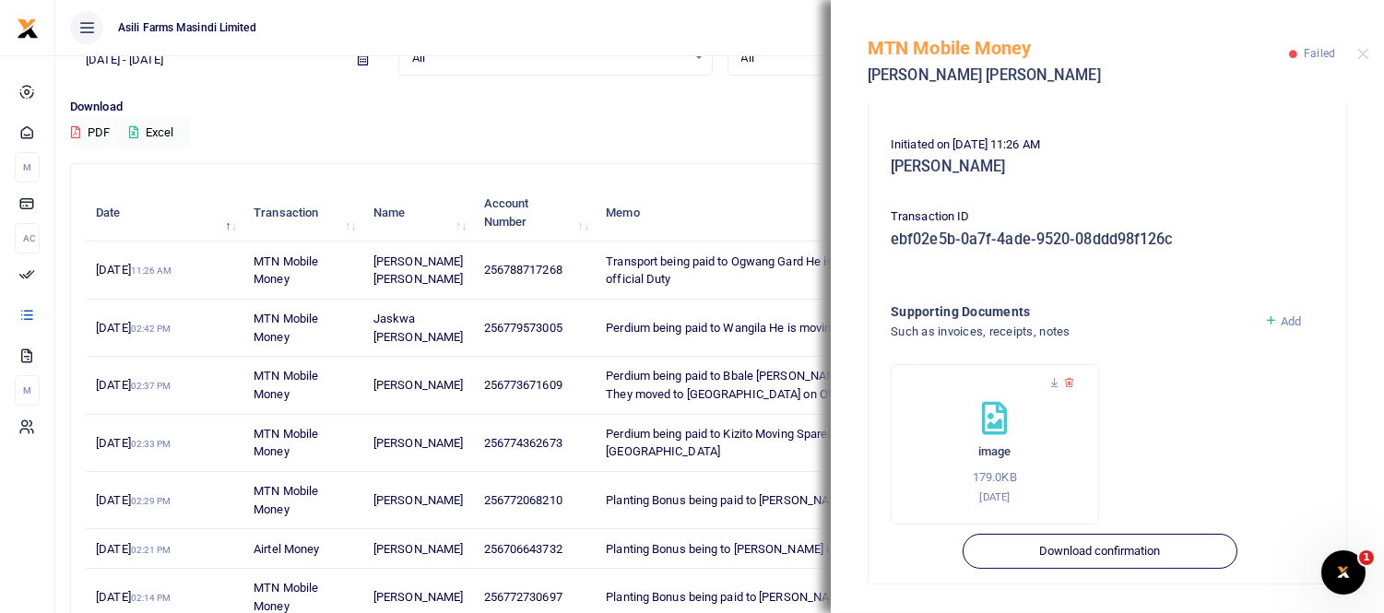
click at [1367, 46] on div "MTN Mobile Money Gard Ogwang Failed" at bounding box center [1107, 51] width 553 height 102
click at [1361, 56] on button "Close" at bounding box center [1363, 54] width 12 height 12
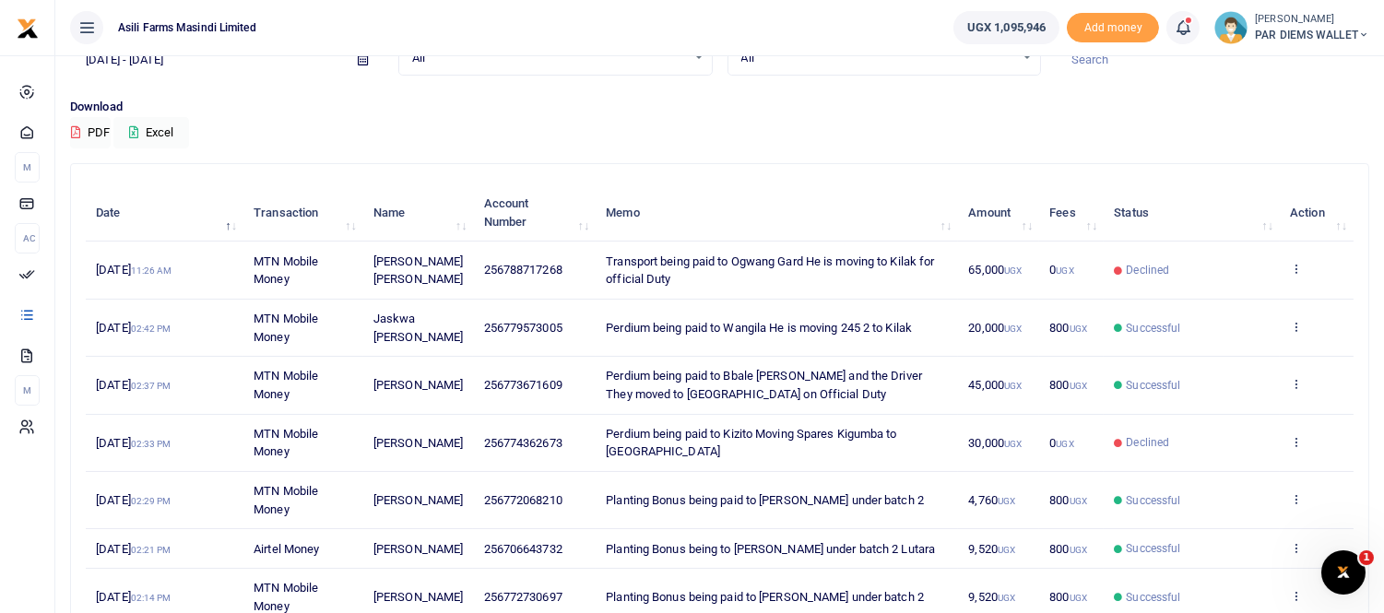
click at [1335, 572] on icon "Open Intercom Messenger" at bounding box center [1343, 572] width 30 height 30
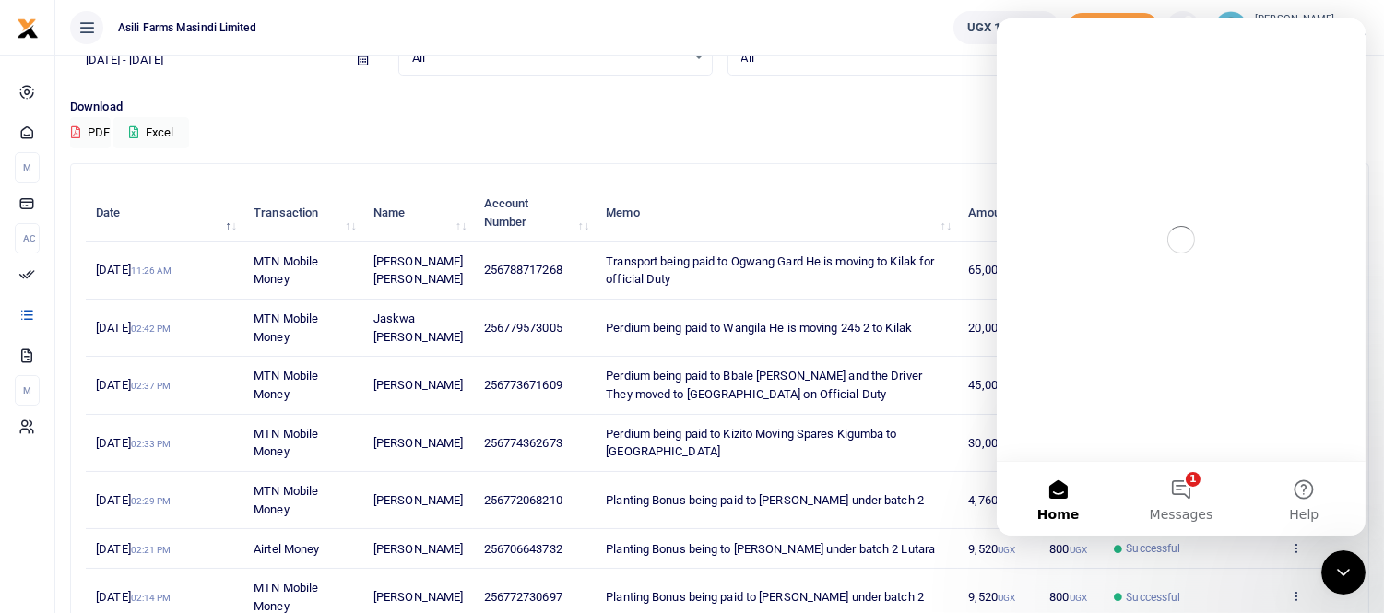
scroll to position [0, 0]
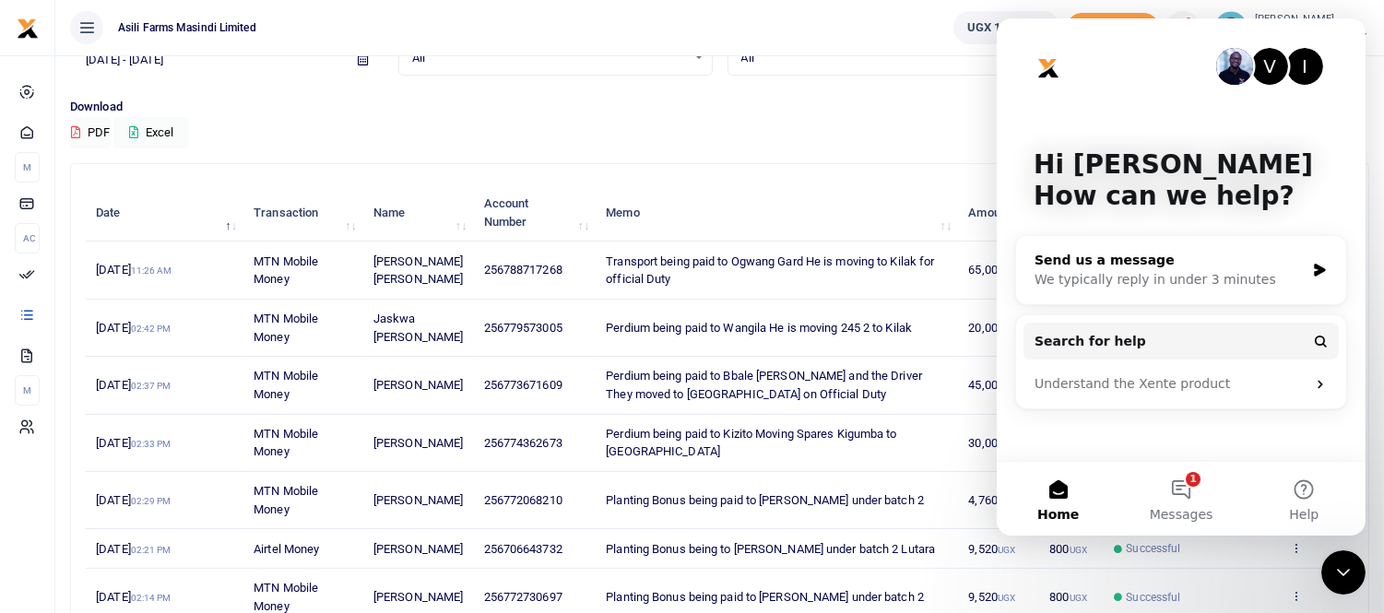
click at [1193, 264] on div "Send us a message" at bounding box center [1169, 260] width 270 height 19
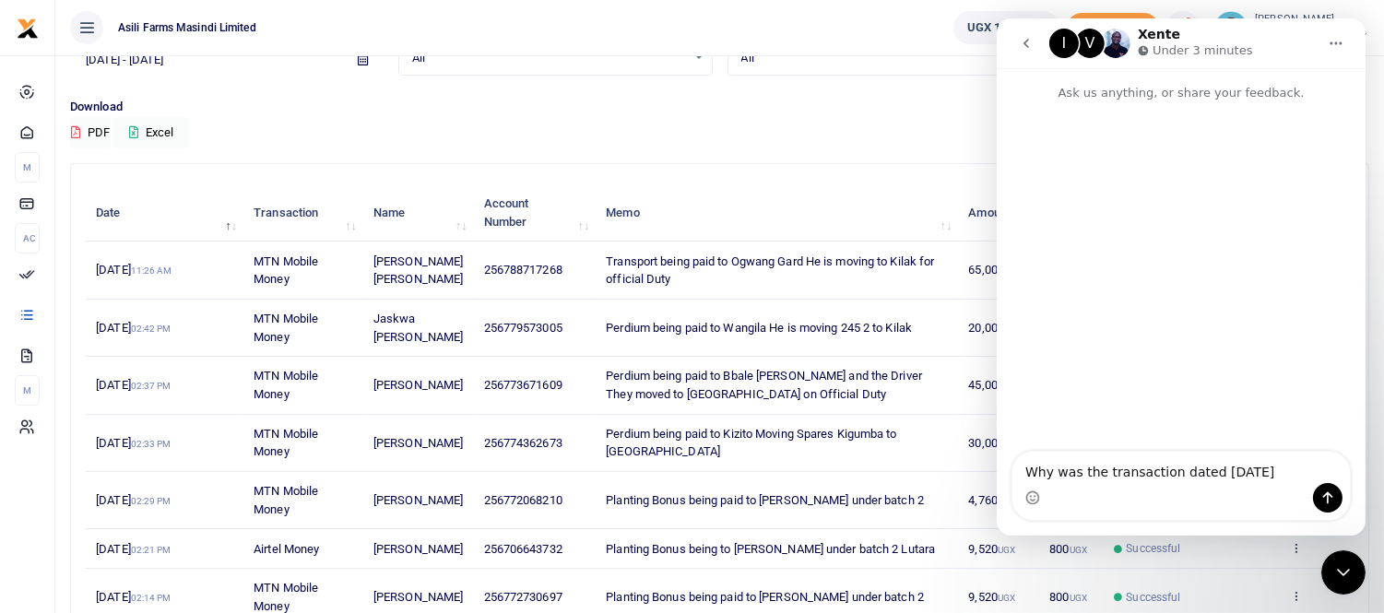
click at [1347, 447] on div "Intercom messenger" at bounding box center [1180, 277] width 369 height 351
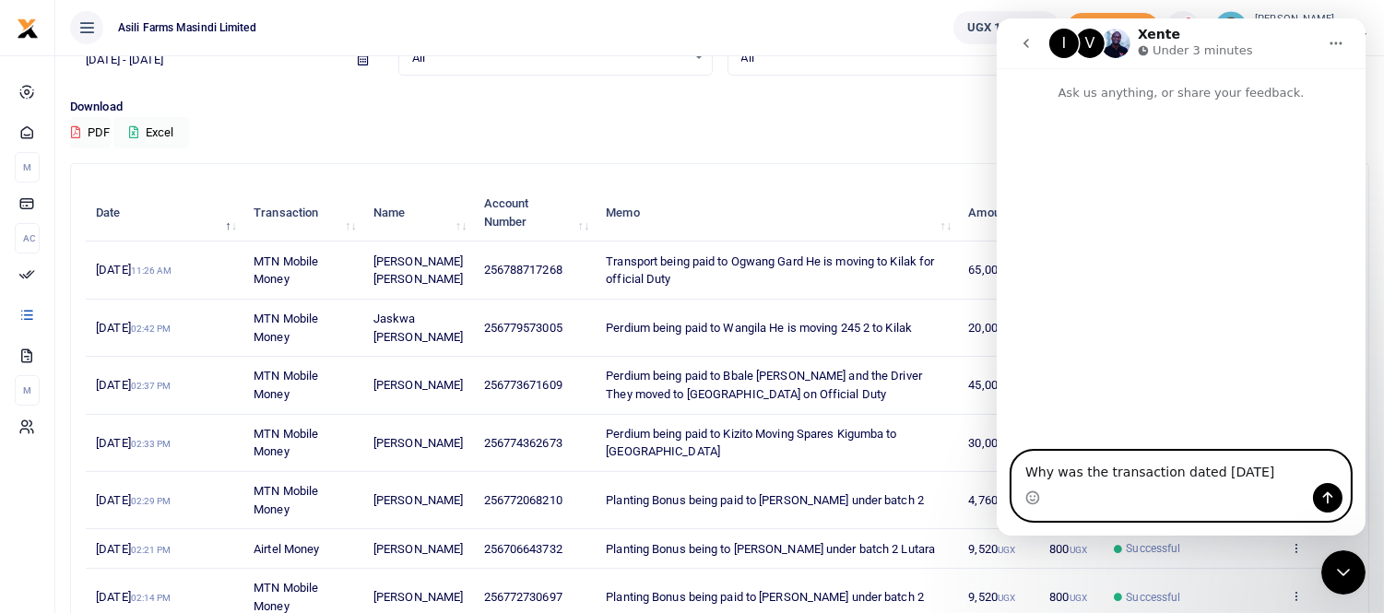
click at [1266, 478] on textarea "Why was the transaction dated [DATE]" at bounding box center [1181, 467] width 338 height 31
type textarea "W"
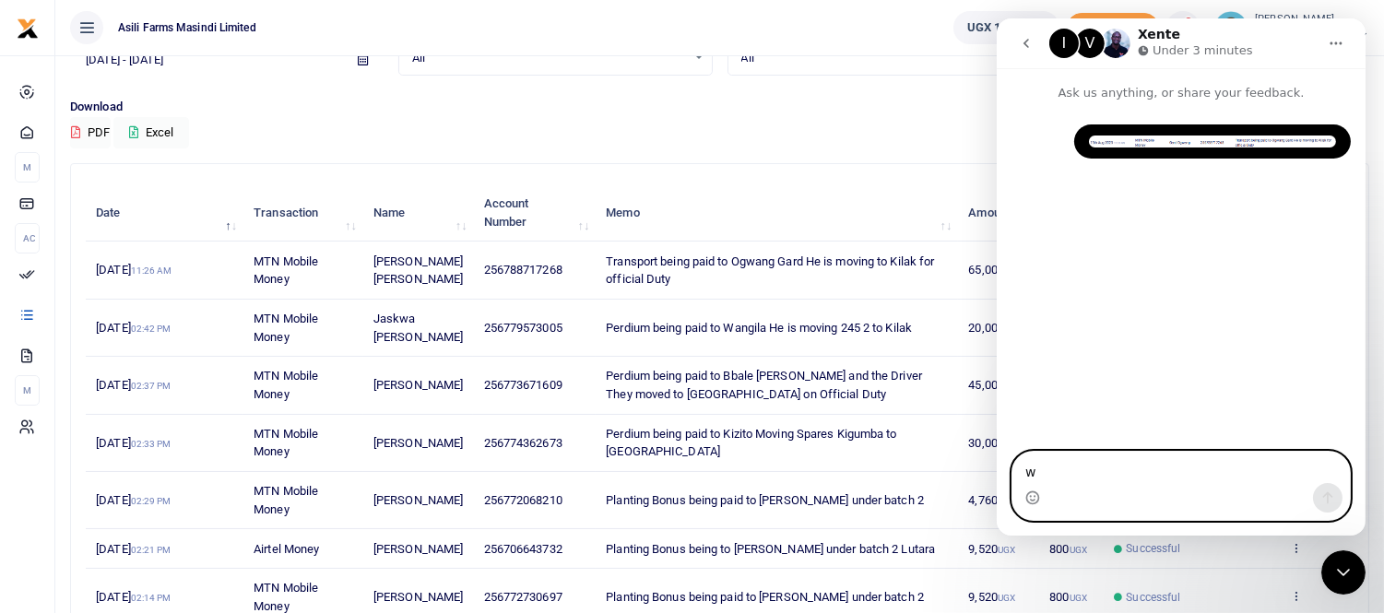
type textarea "wh"
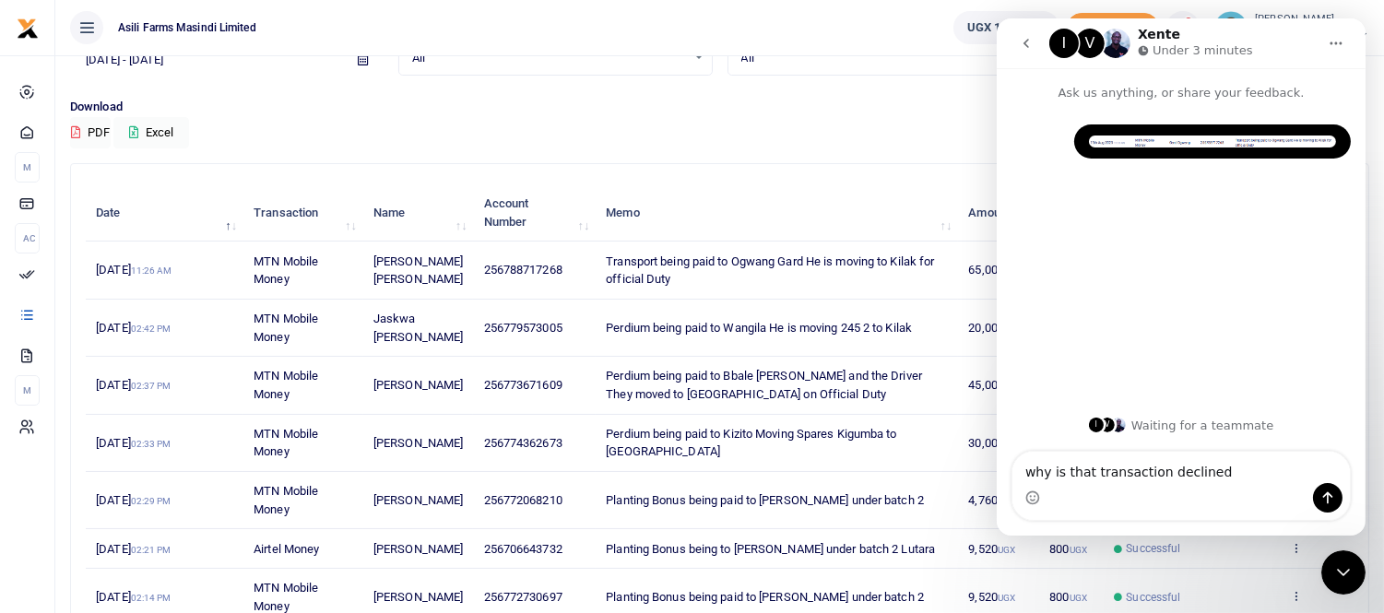
type textarea "why is that transaction declined?"
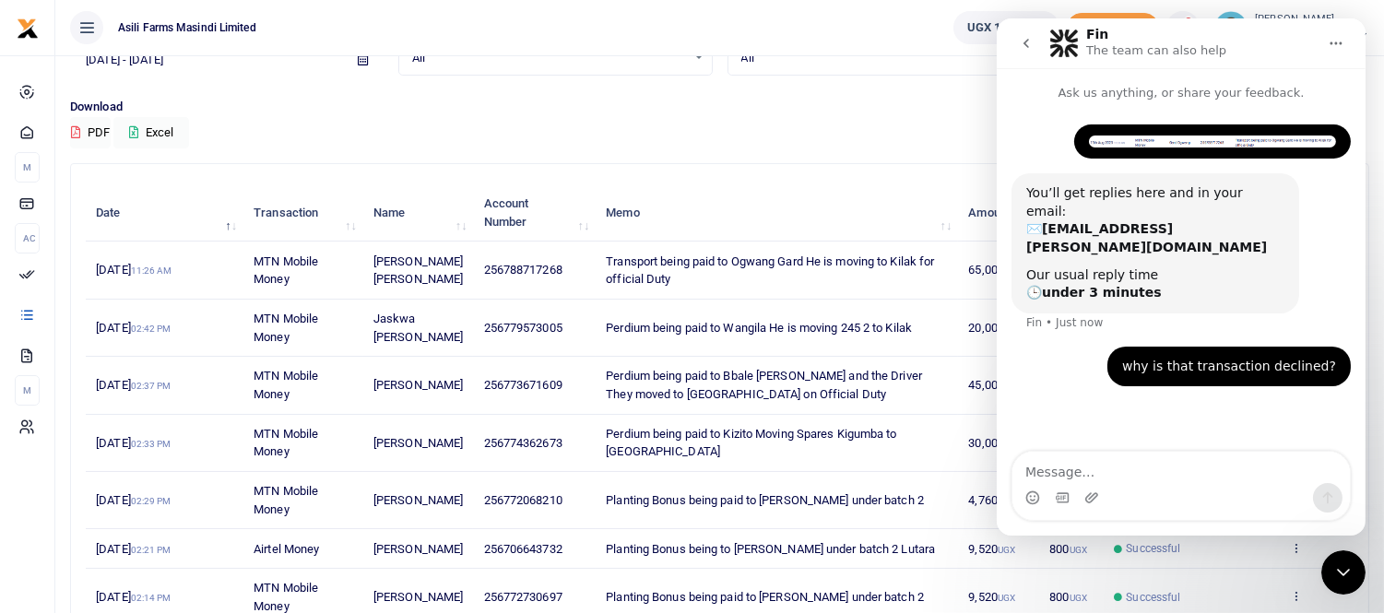
click at [897, 200] on th "Memo" at bounding box center [777, 212] width 362 height 57
click at [1025, 48] on icon "go back" at bounding box center [1025, 43] width 15 height 15
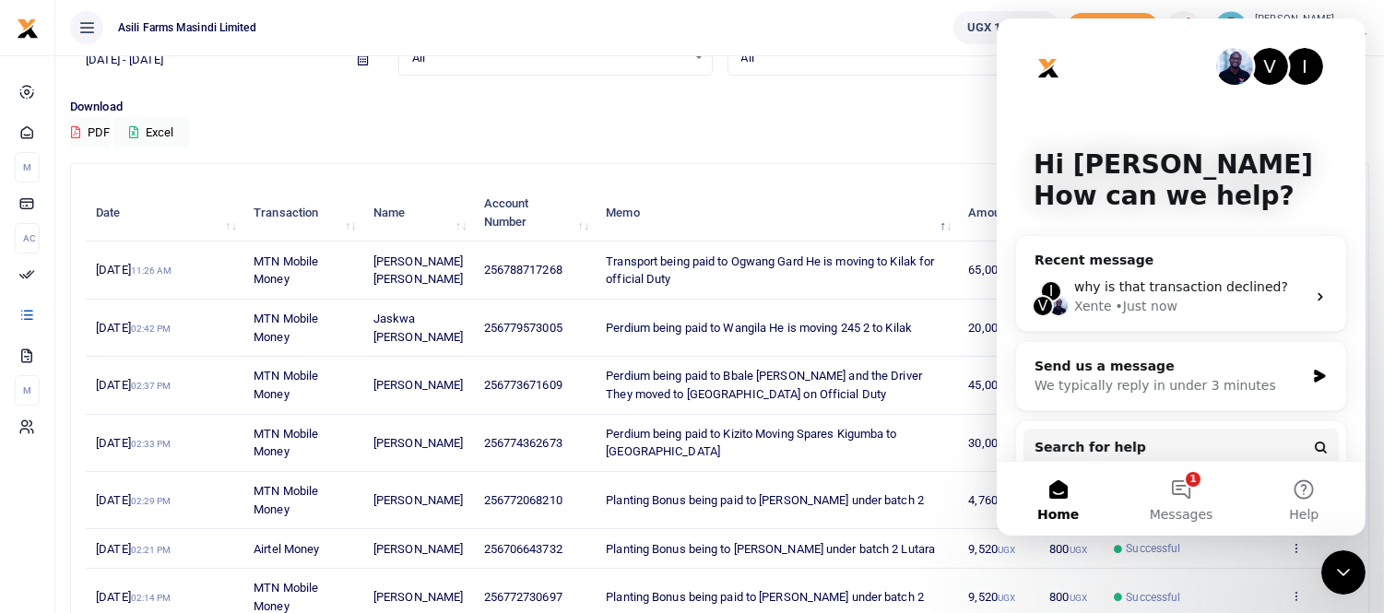
click at [876, 175] on div "Search: Date Transaction Name Account Number Memo Amount Fees Status Action [DA…" at bounding box center [720, 496] width 1298 height 665
click at [851, 117] on div "Download PDF Excel" at bounding box center [719, 123] width 1299 height 51
